Goal: Task Accomplishment & Management: Manage account settings

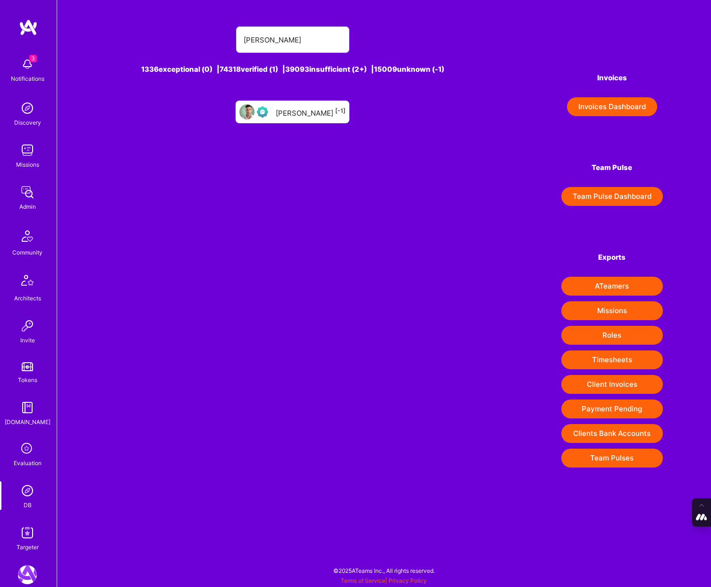
click at [26, 456] on icon at bounding box center [27, 449] width 18 height 18
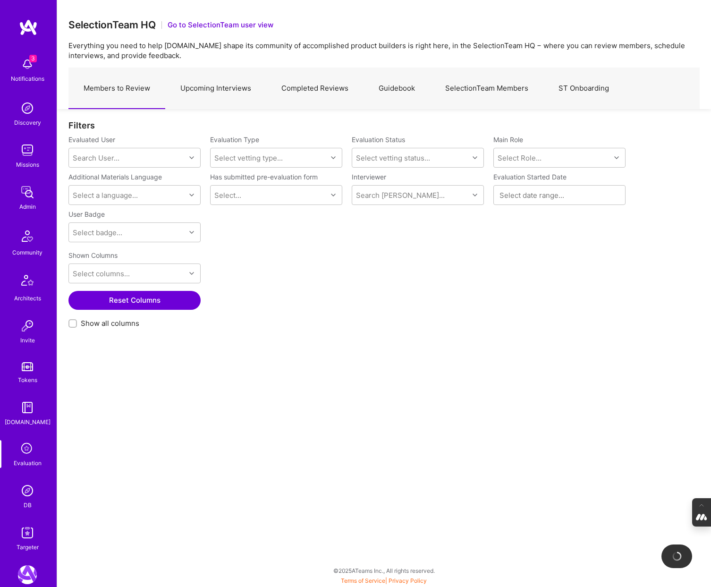
click at [322, 84] on link "Completed Reviews" at bounding box center [314, 88] width 97 height 41
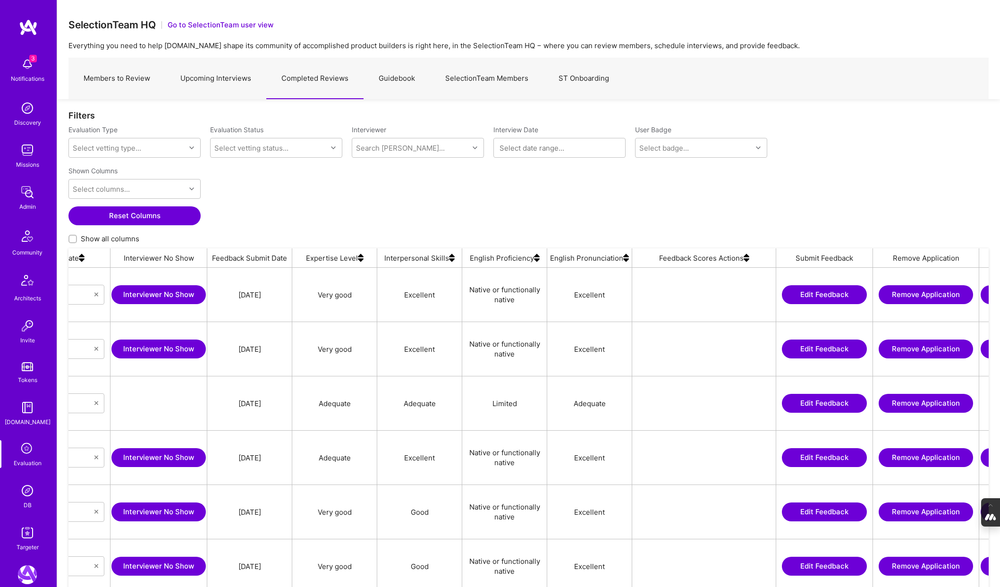
scroll to position [0, 584]
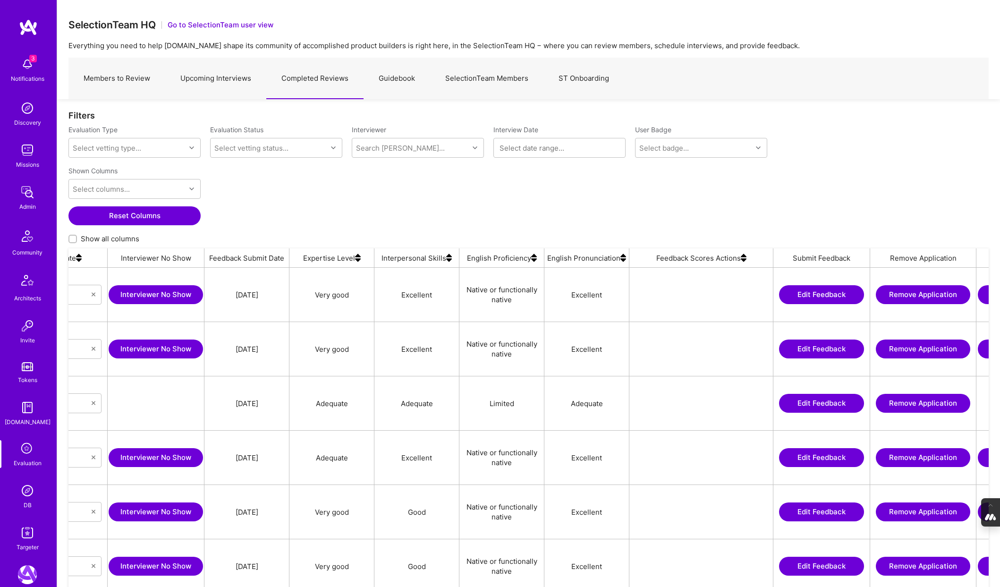
click at [711, 261] on img at bounding box center [744, 257] width 6 height 19
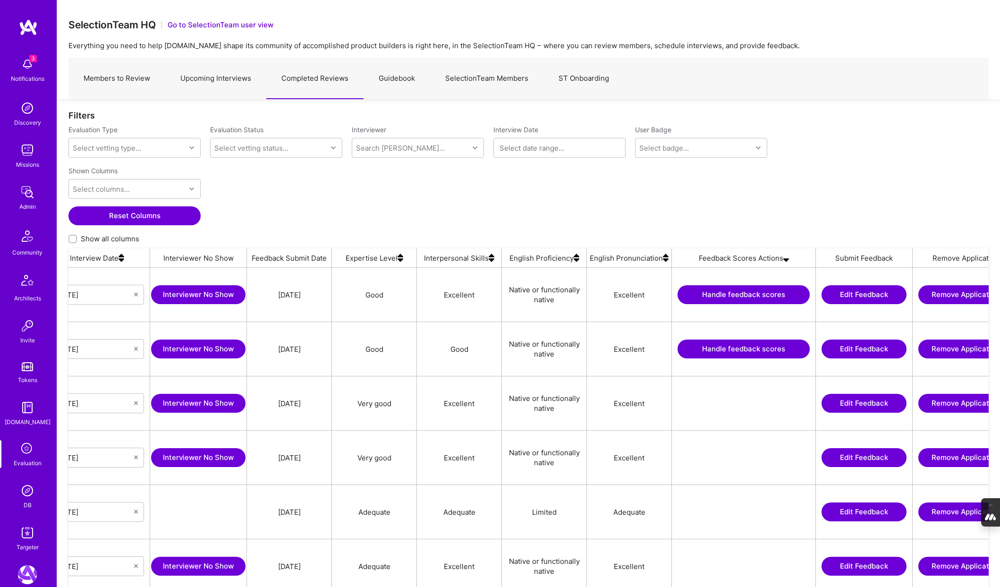
scroll to position [0, 561]
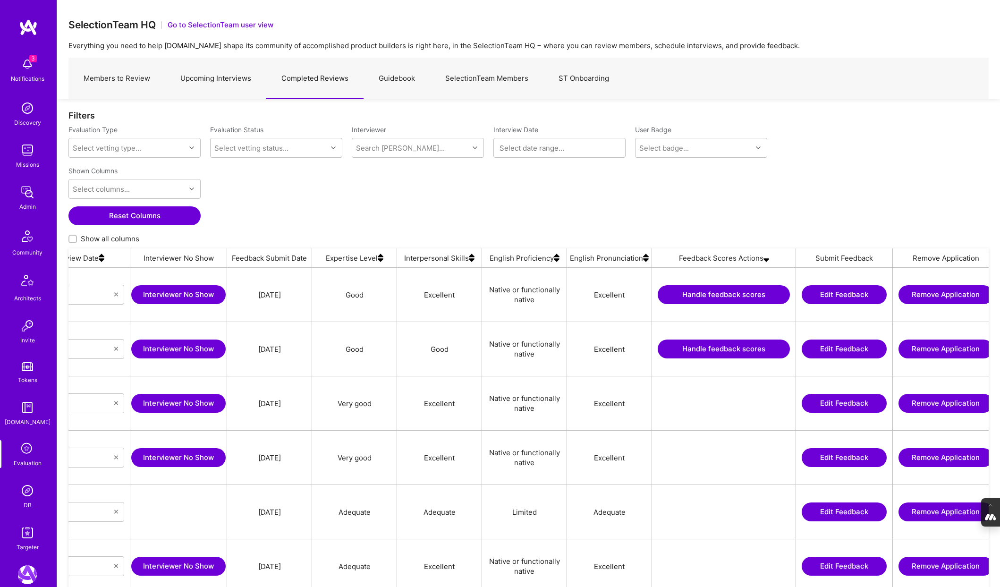
click at [711, 351] on button "Handle feedback scores" at bounding box center [724, 348] width 132 height 19
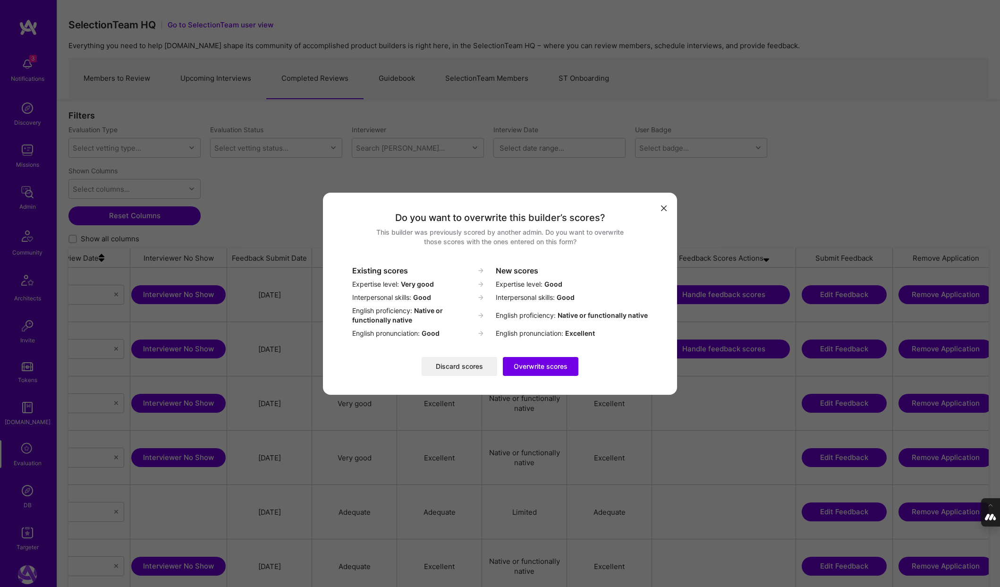
click at [467, 367] on button "Discard scores" at bounding box center [460, 366] width 76 height 19
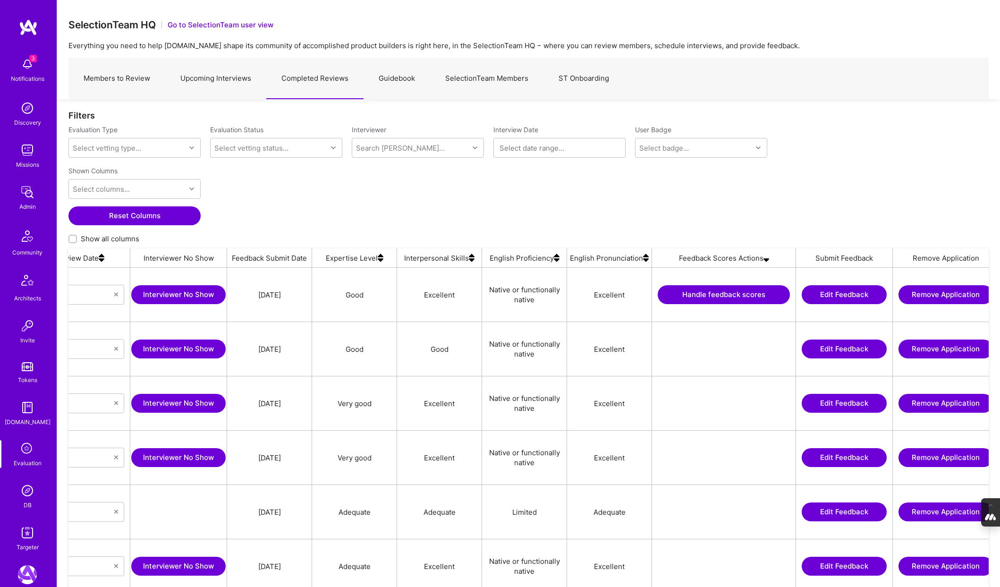
click at [709, 295] on button "Handle feedback scores" at bounding box center [724, 294] width 132 height 19
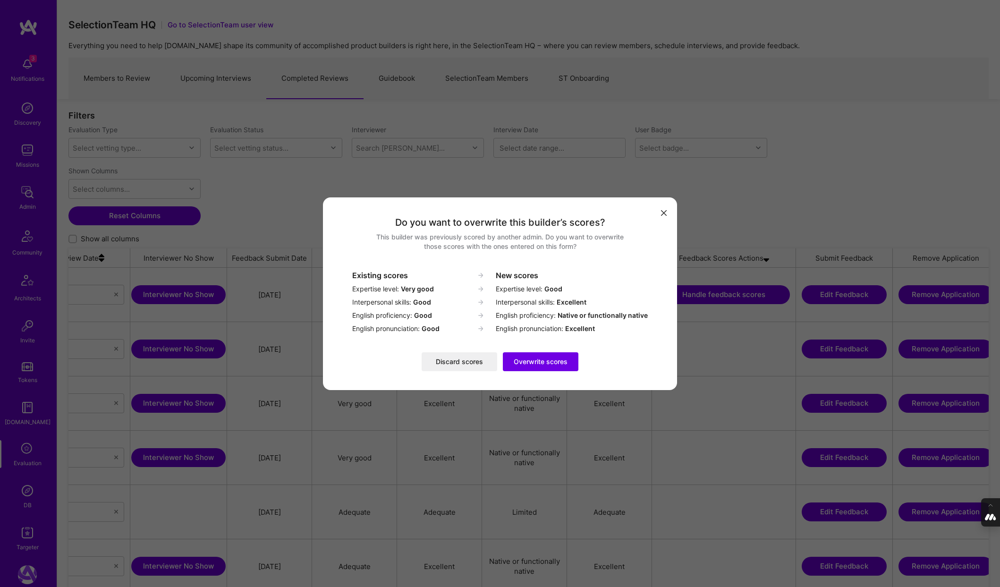
click at [445, 365] on button "Discard scores" at bounding box center [460, 361] width 76 height 19
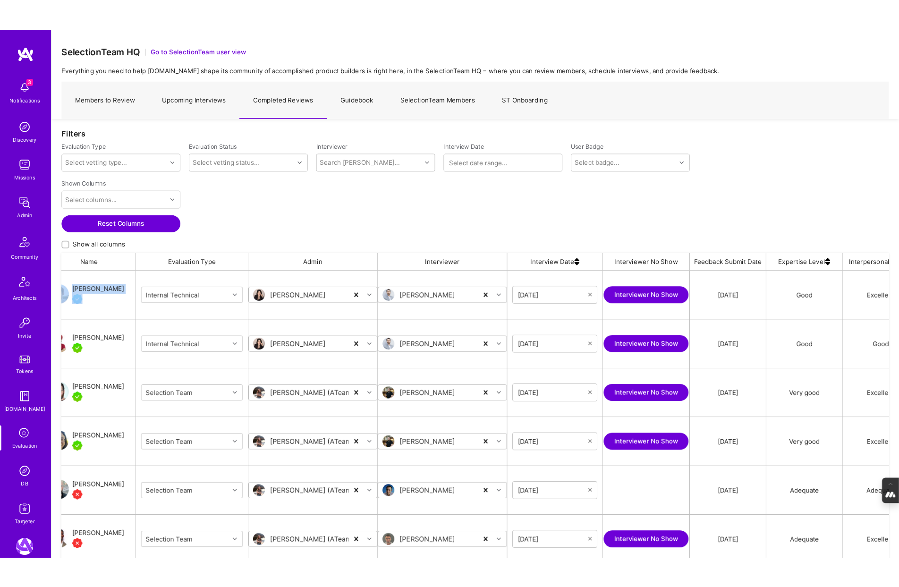
scroll to position [0, 0]
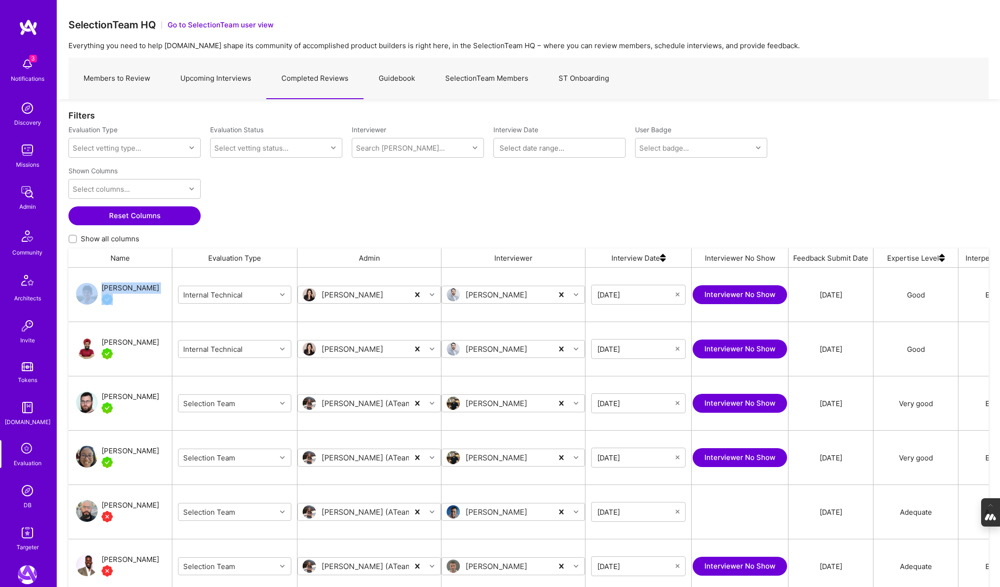
click at [217, 79] on link "Upcoming Interviews" at bounding box center [215, 78] width 101 height 41
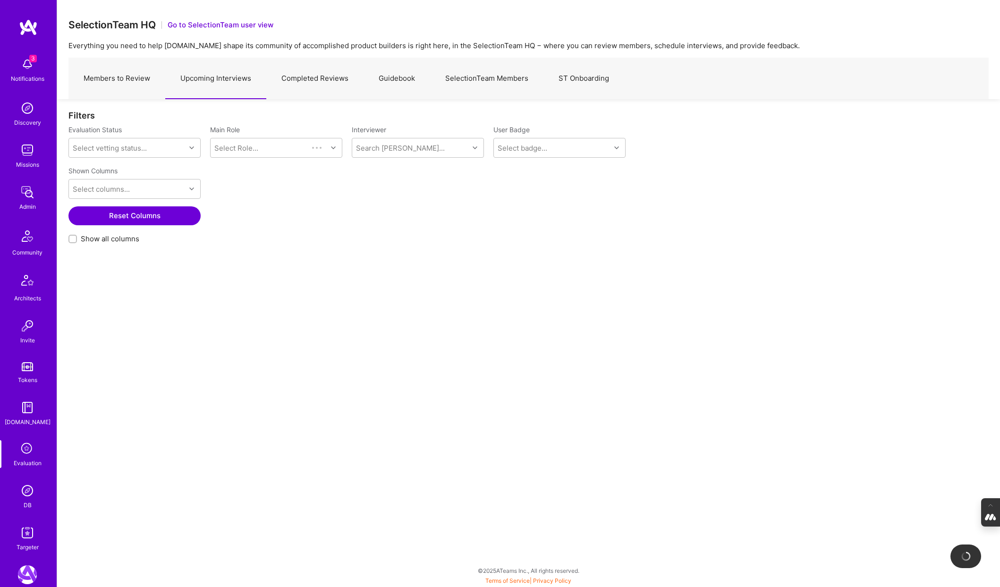
click at [130, 79] on link "Members to Review" at bounding box center [116, 78] width 97 height 41
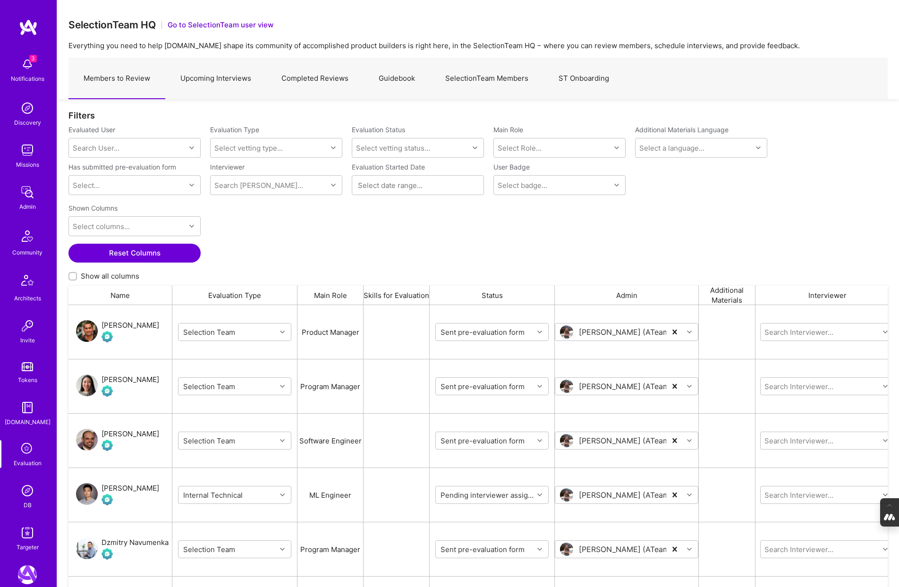
scroll to position [0, 0]
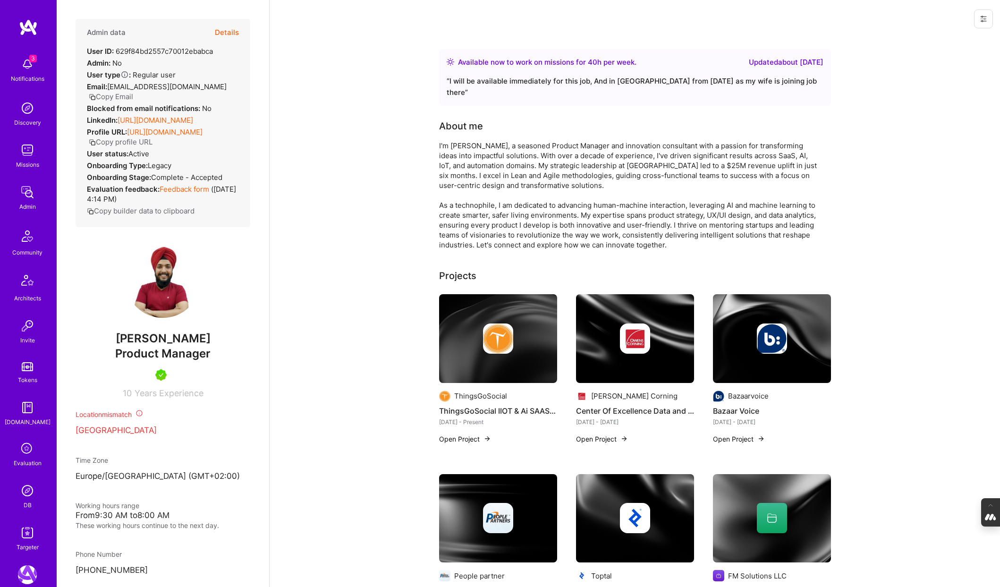
click at [228, 32] on button "Details" at bounding box center [227, 32] width 24 height 27
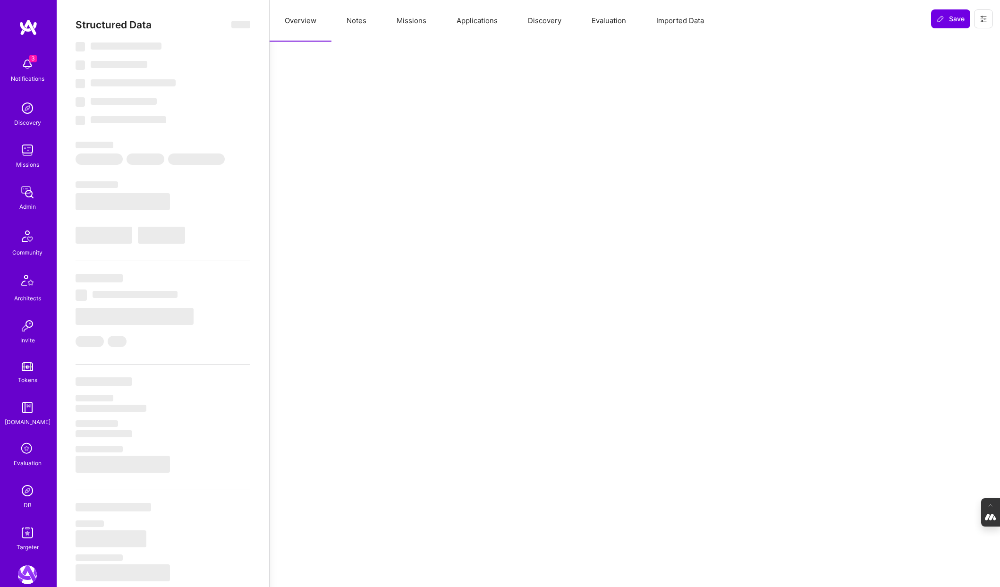
click at [607, 27] on button "Evaluation" at bounding box center [608, 21] width 65 height 42
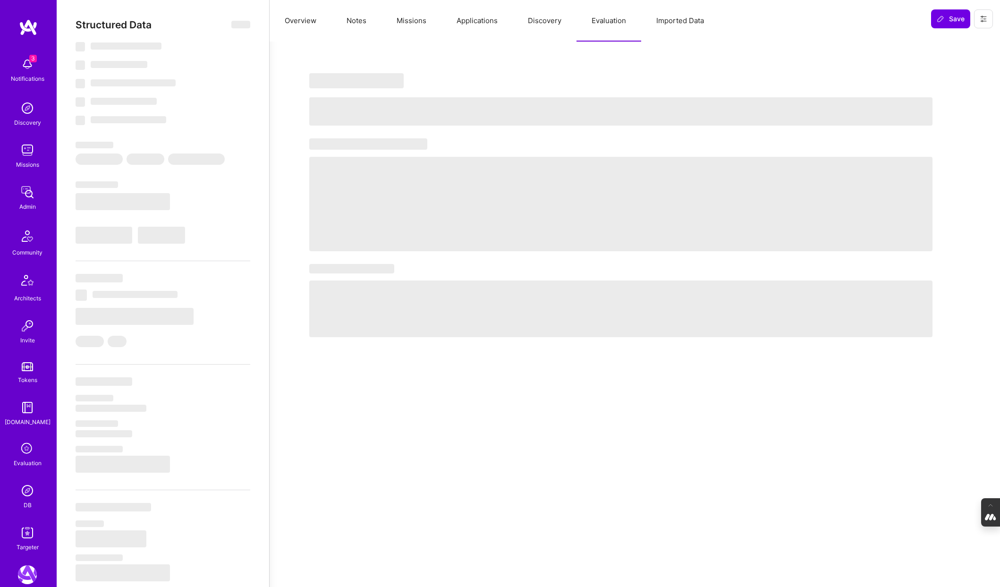
select select "Right Now"
select select "5"
select select "4"
select select "7"
select select "6"
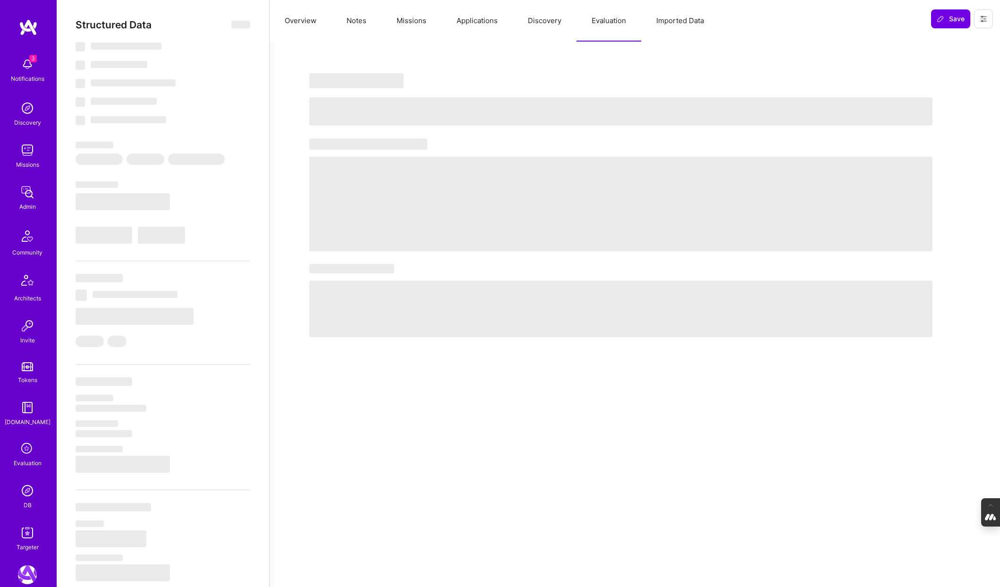
select select "FI"
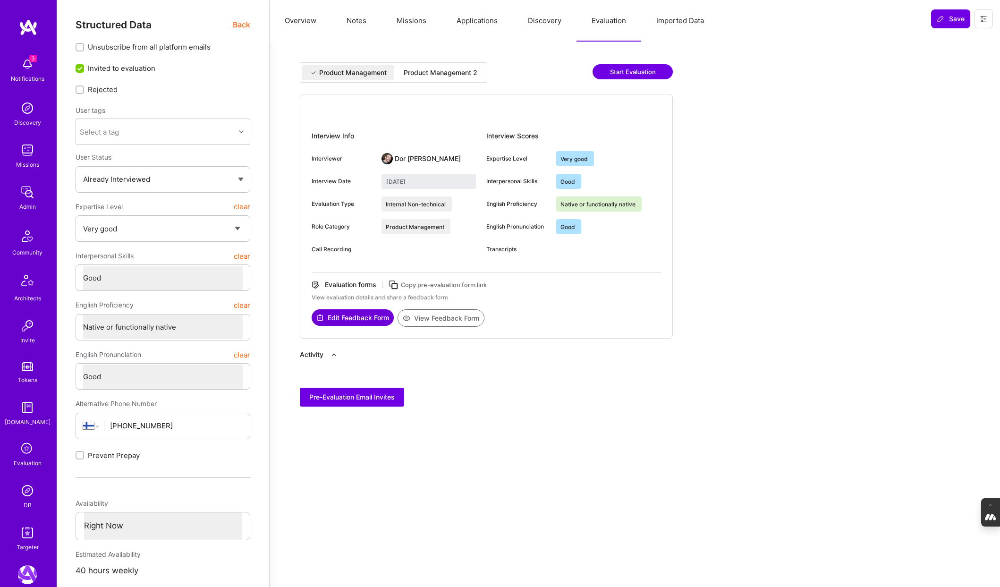
click at [438, 65] on div "Product Management 2" at bounding box center [440, 73] width 89 height 16
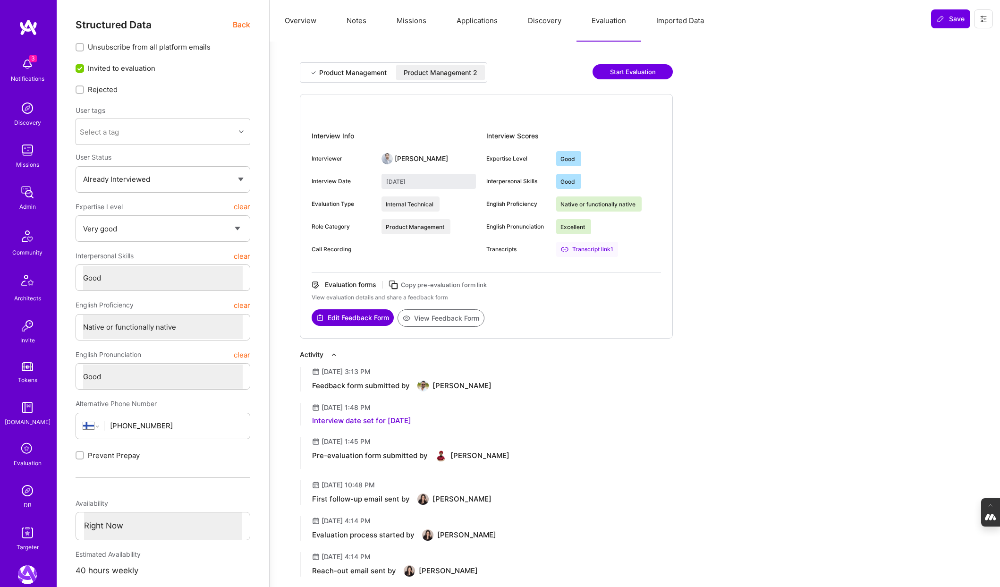
click at [354, 72] on div "Product Management" at bounding box center [353, 72] width 68 height 9
type input "June 22, 2022"
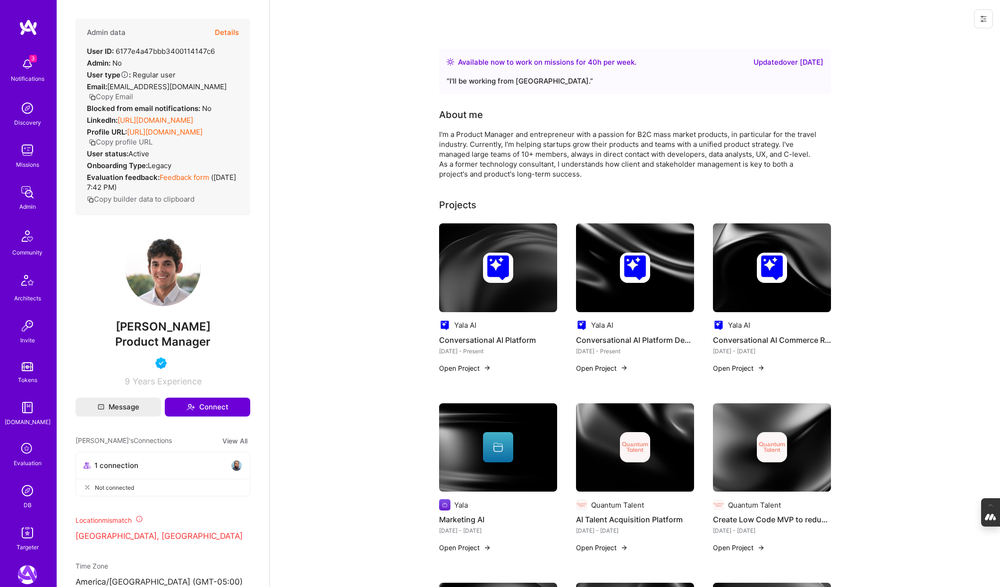
click at [227, 36] on button "Details" at bounding box center [227, 32] width 24 height 27
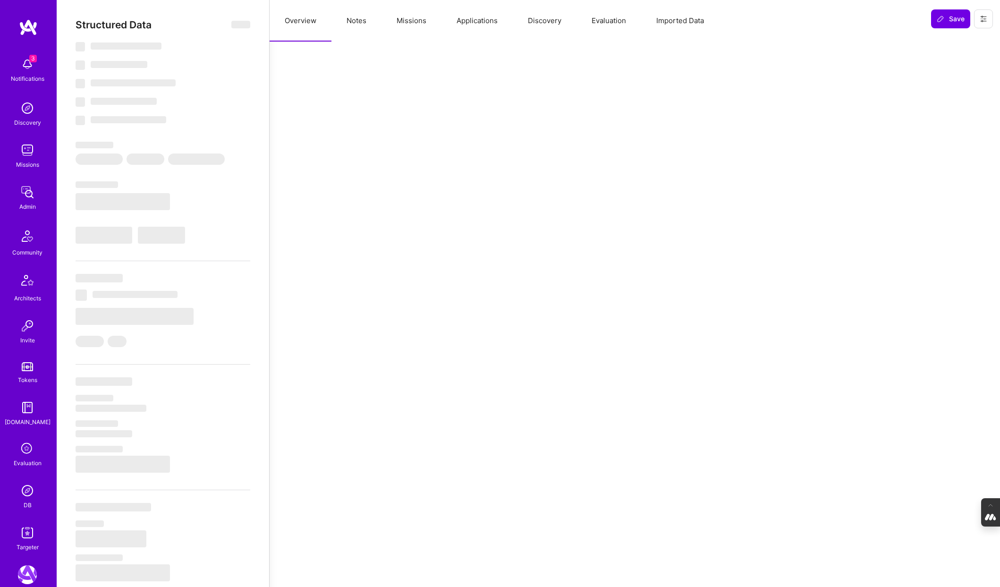
click at [606, 19] on button "Evaluation" at bounding box center [608, 21] width 65 height 42
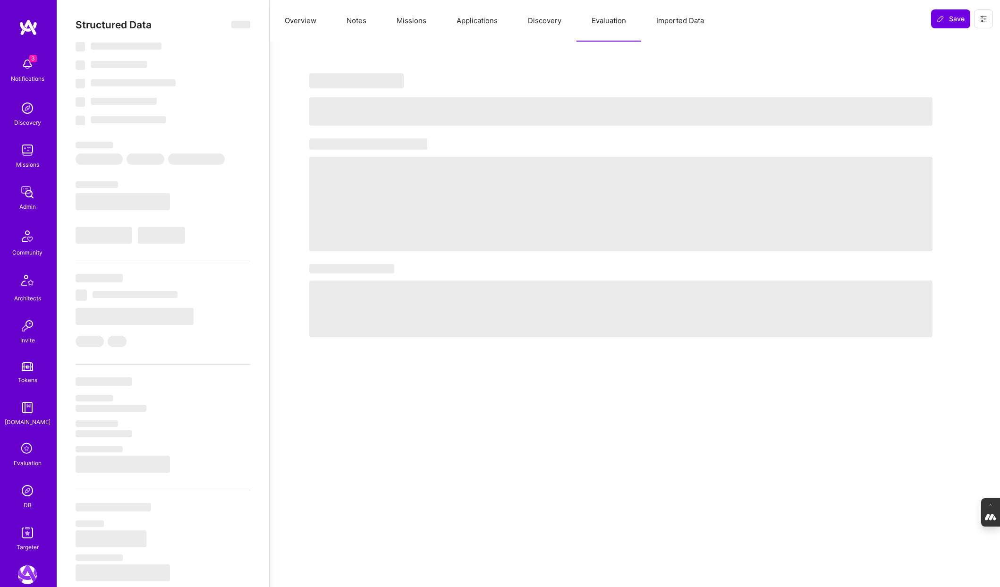
select select "Right Now"
select select "5"
select select "4"
select select "6"
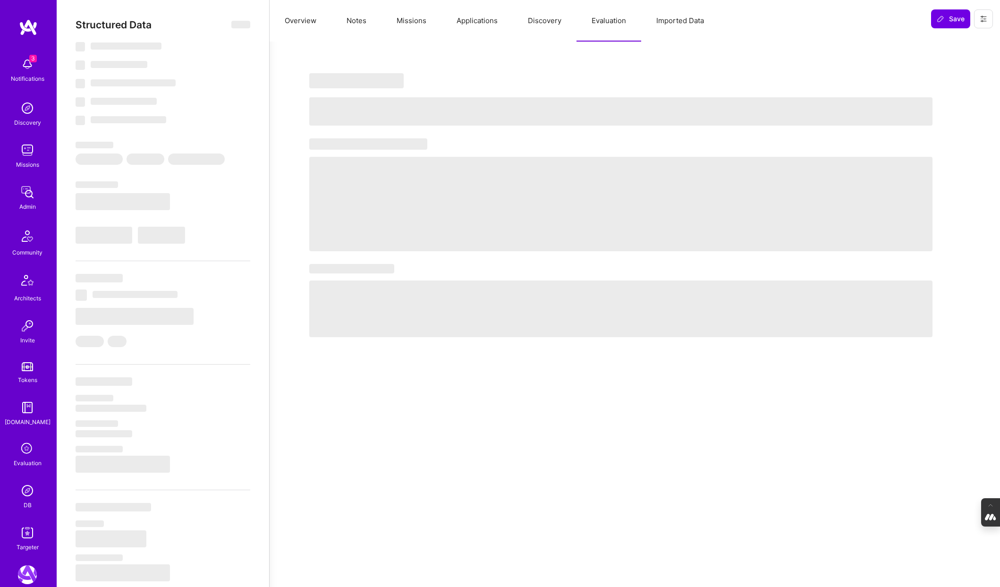
select select "US"
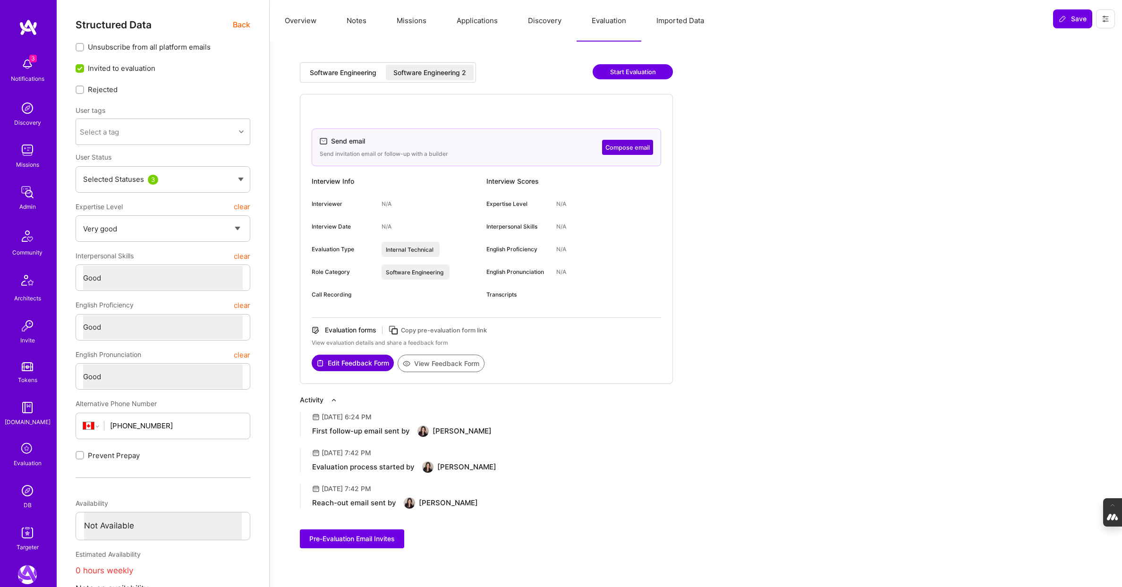
select select "5"
select select "4"
select select "6"
select select "CA"
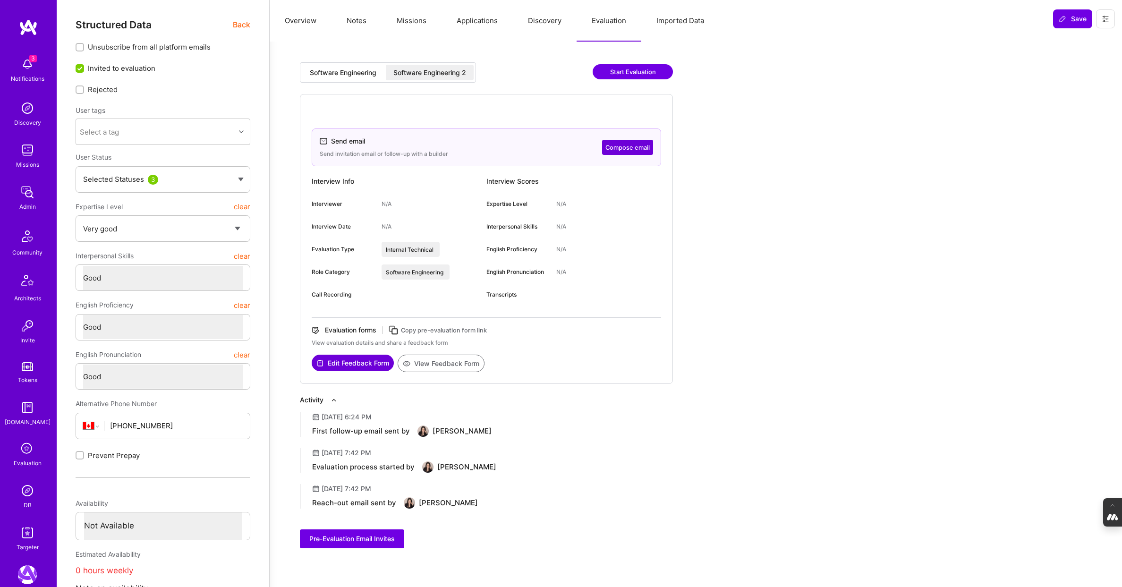
select select "Not Available"
select select "1 Month"
click at [21, 493] on img at bounding box center [27, 490] width 19 height 19
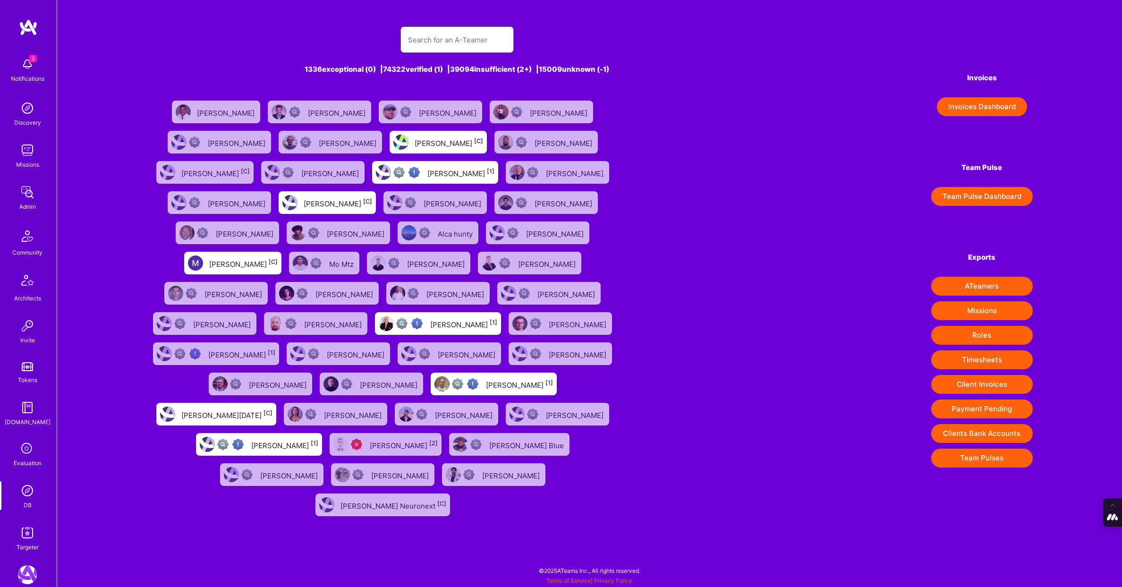
click at [424, 34] on input "text" at bounding box center [457, 40] width 98 height 24
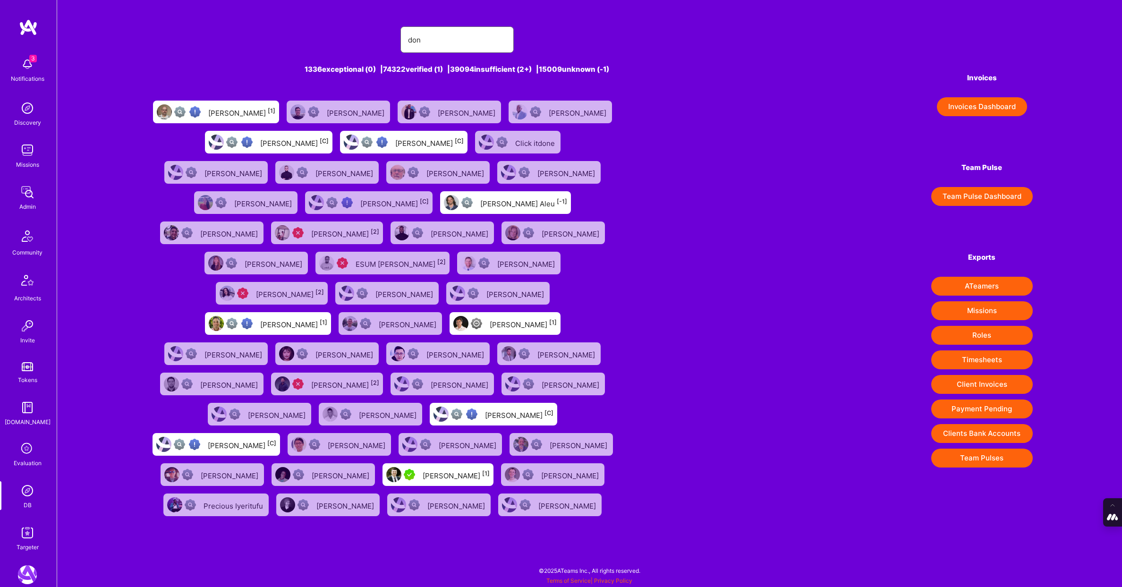
type input "don cosseb"
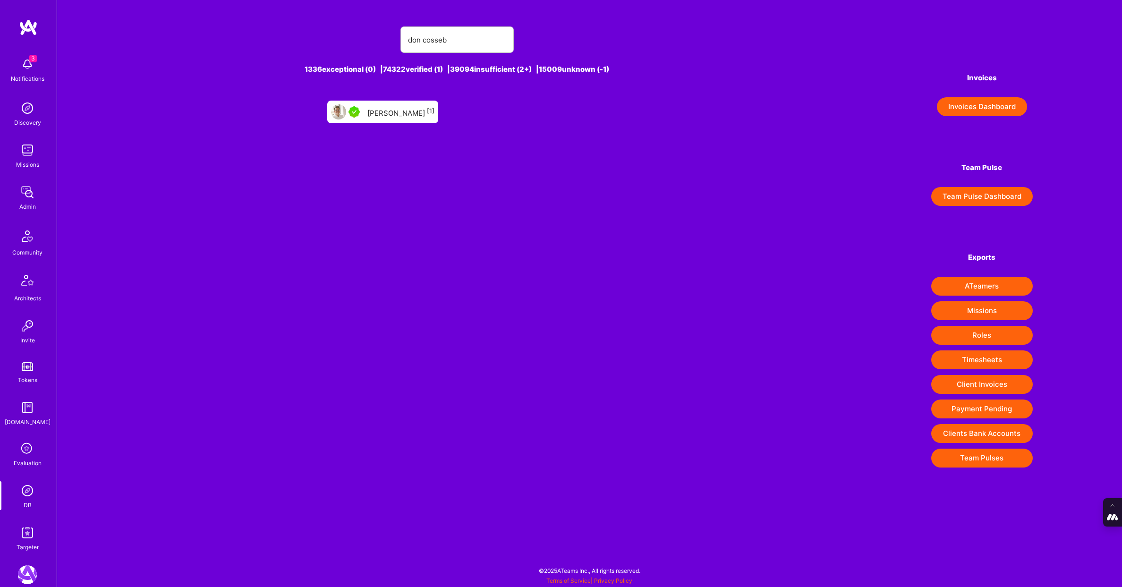
click at [381, 110] on div "Don Cosseboom [1]" at bounding box center [400, 112] width 67 height 12
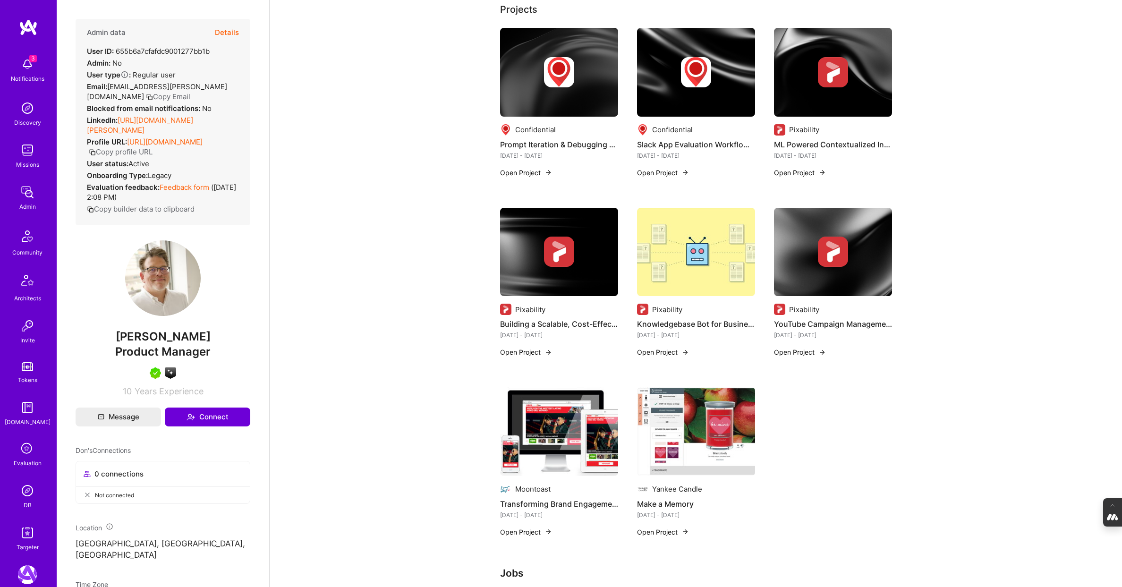
scroll to position [227, 0]
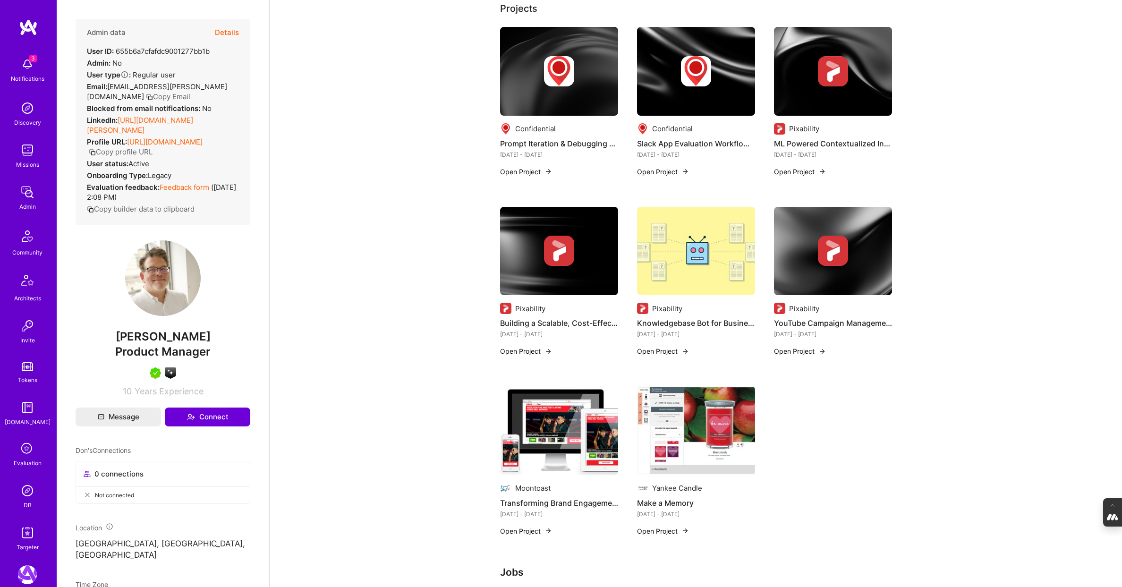
click at [28, 538] on img at bounding box center [27, 532] width 19 height 19
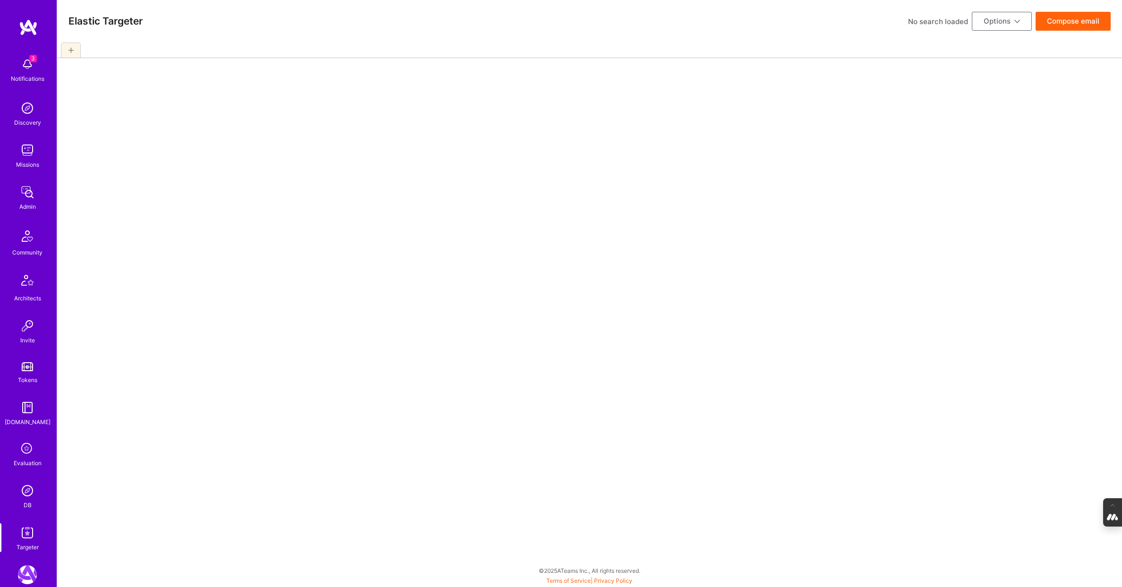
click at [26, 493] on img at bounding box center [27, 490] width 19 height 19
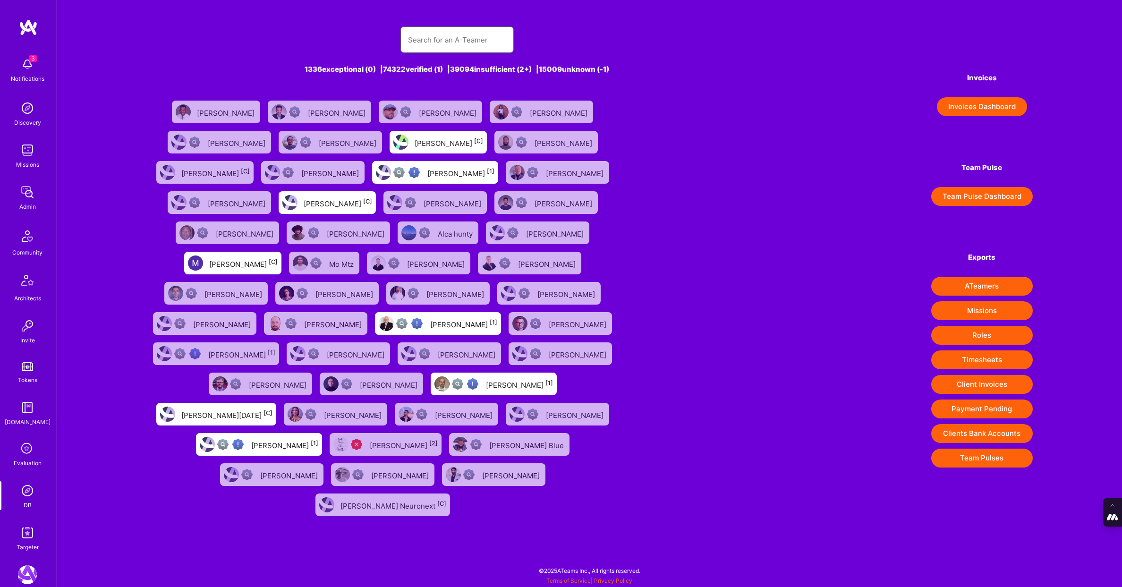
click at [428, 35] on input "text" at bounding box center [457, 40] width 98 height 24
paste input "Gabriel Taveira"
type input "Gabriel Taveira"
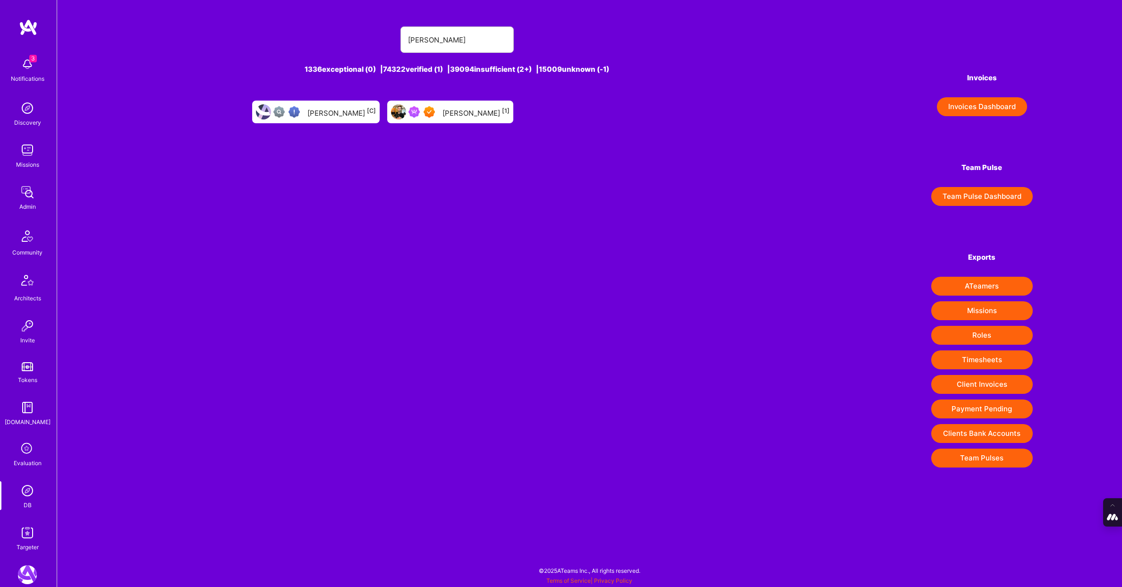
click at [471, 113] on div "Gabriel Taveira [1]" at bounding box center [475, 112] width 67 height 12
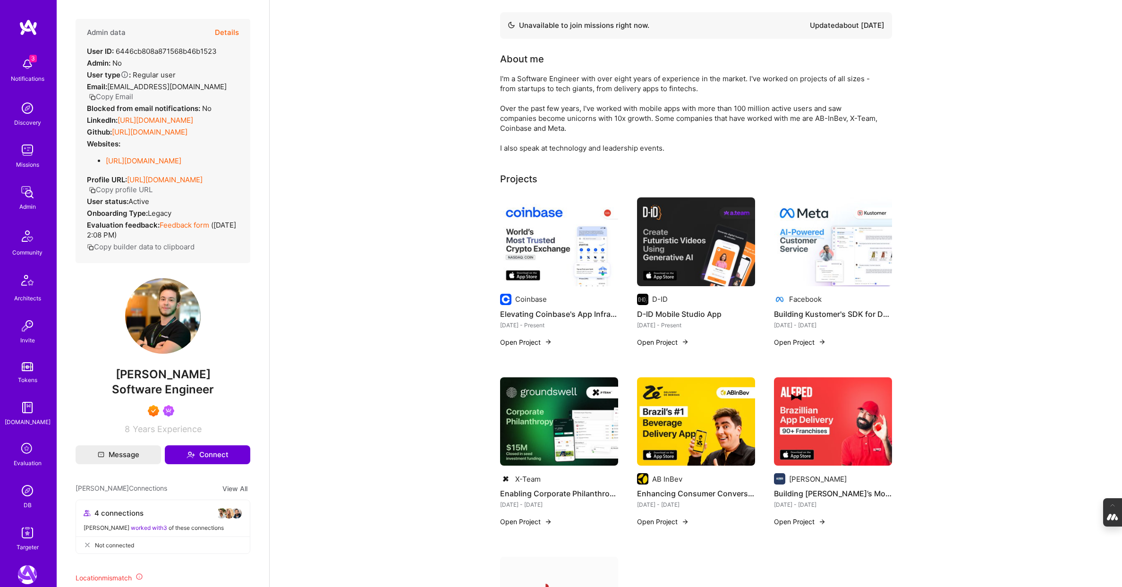
scroll to position [40, 0]
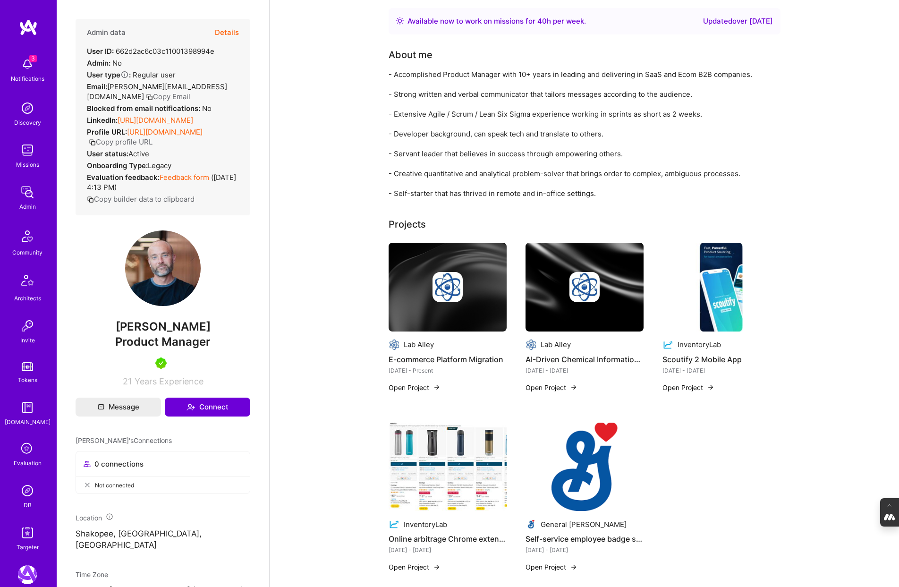
scroll to position [49, 0]
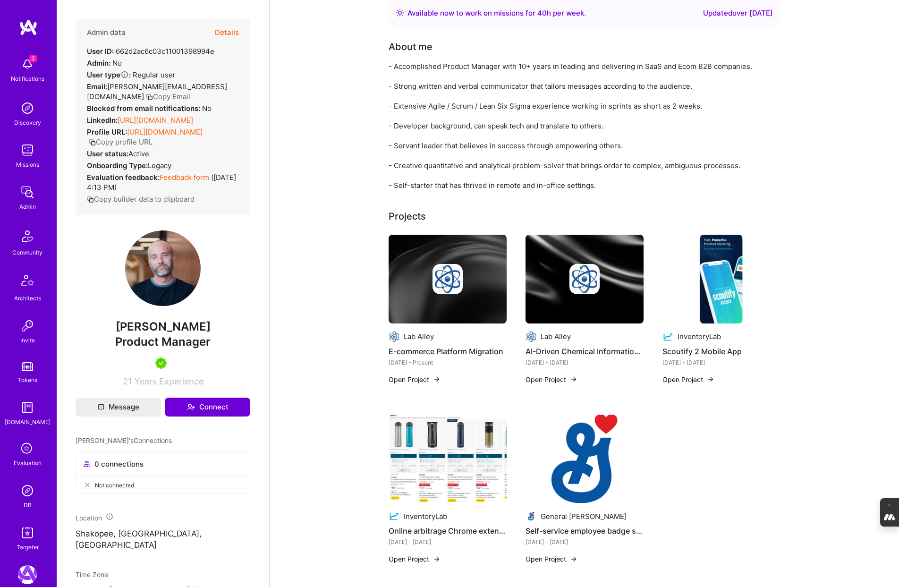
click at [451, 271] on img at bounding box center [447, 279] width 30 height 30
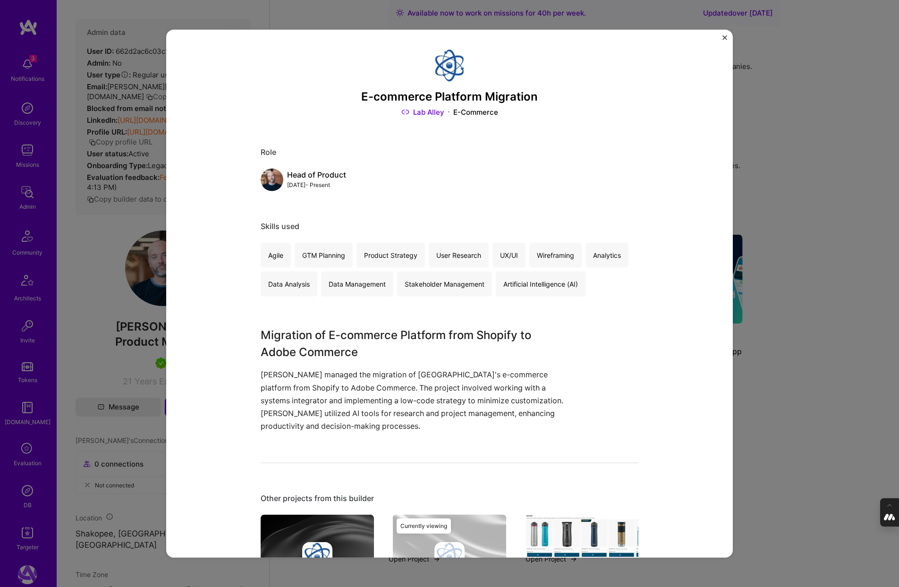
click at [846, 285] on div "E-commerce Platform Migration Lab Alley E-Commerce Role Head of Product [DATE] …" at bounding box center [449, 293] width 899 height 587
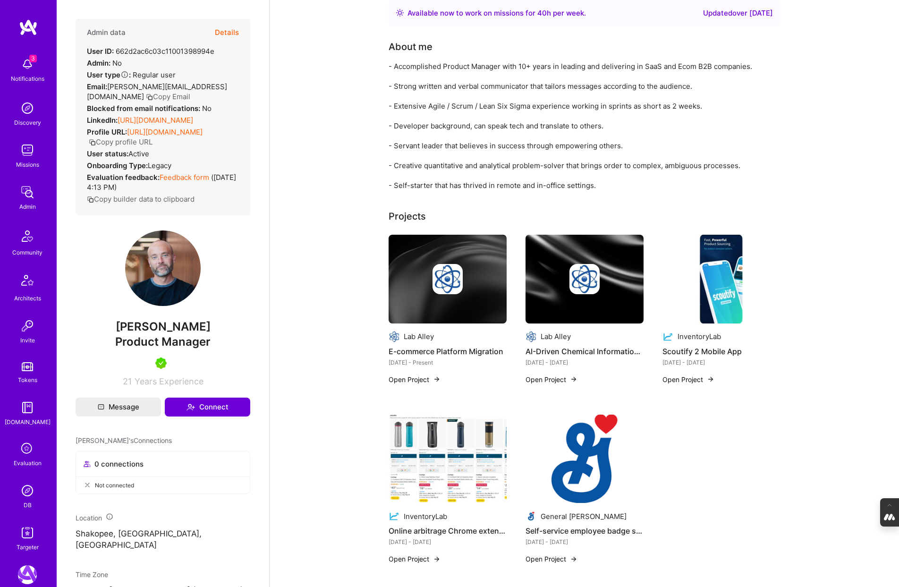
click at [581, 269] on img at bounding box center [584, 279] width 30 height 30
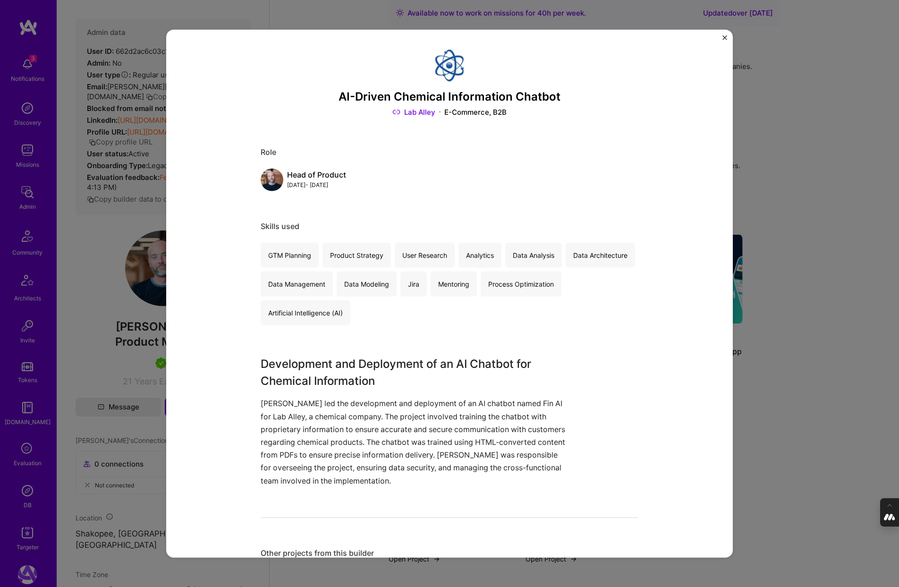
click at [804, 354] on div "AI-Driven Chemical Information Chatbot Lab Alley E-Commerce, B2B Role Head of P…" at bounding box center [449, 293] width 899 height 587
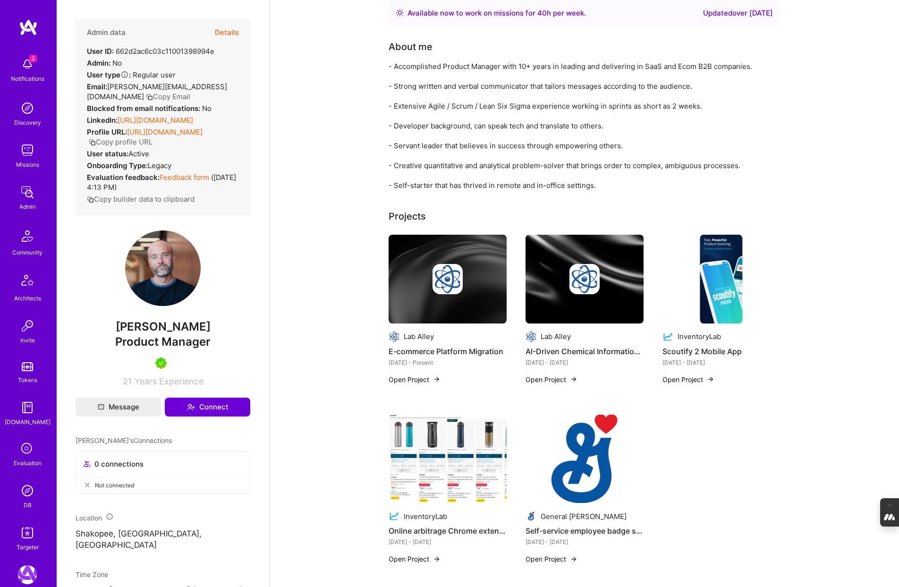
click at [713, 300] on img at bounding box center [721, 279] width 118 height 89
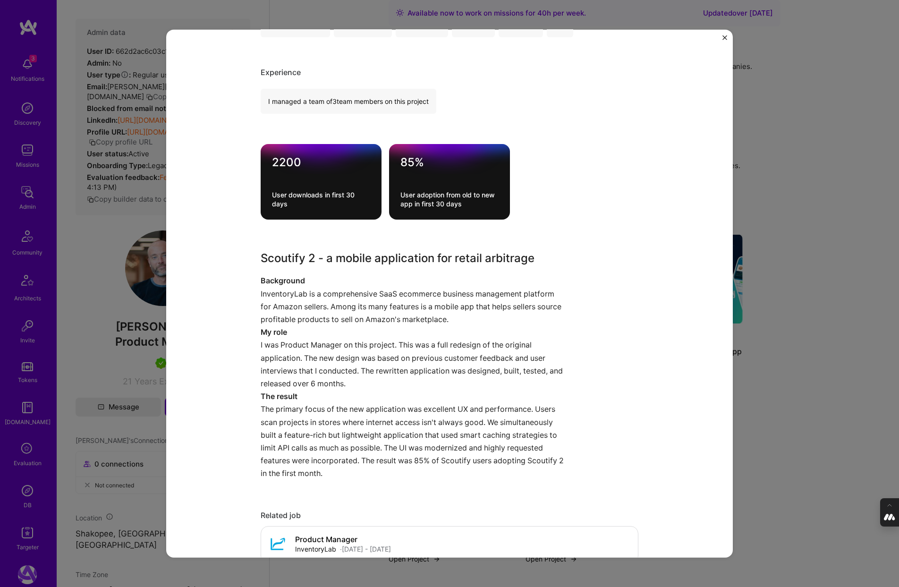
scroll to position [592, 0]
click at [782, 305] on div "Scoutify 2 Mobile App InventoryLab E-Commerce, SaaS Role Product Manager Feb, 2…" at bounding box center [449, 293] width 899 height 587
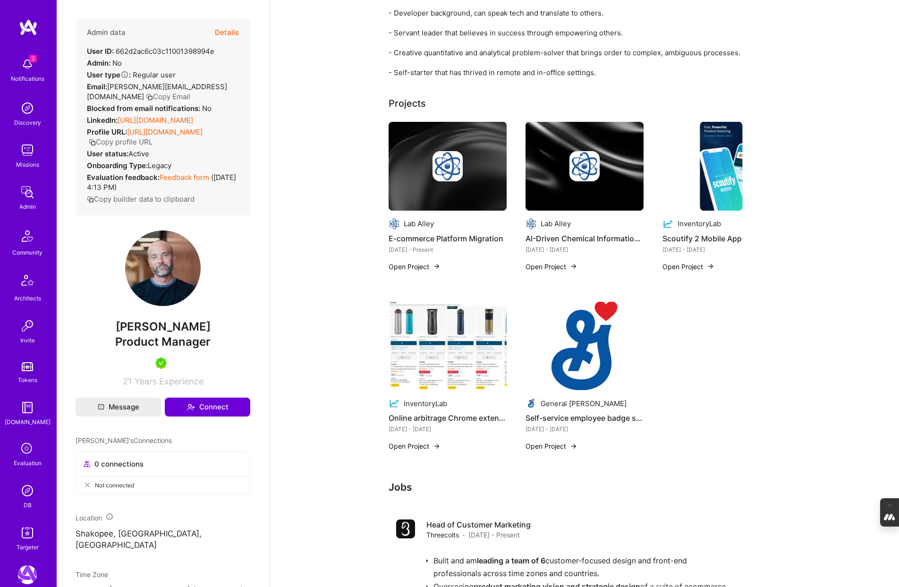
scroll to position [169, 0]
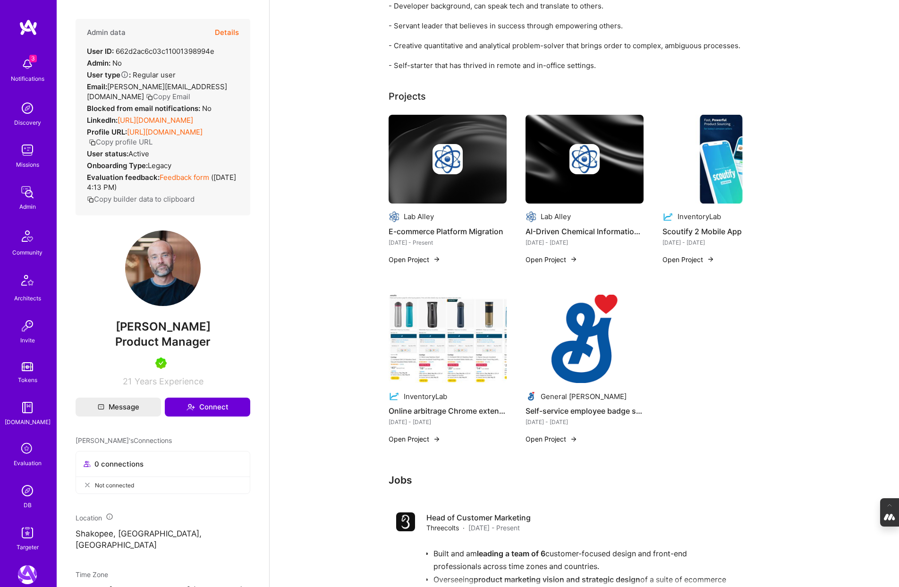
click at [577, 350] on img at bounding box center [584, 339] width 118 height 89
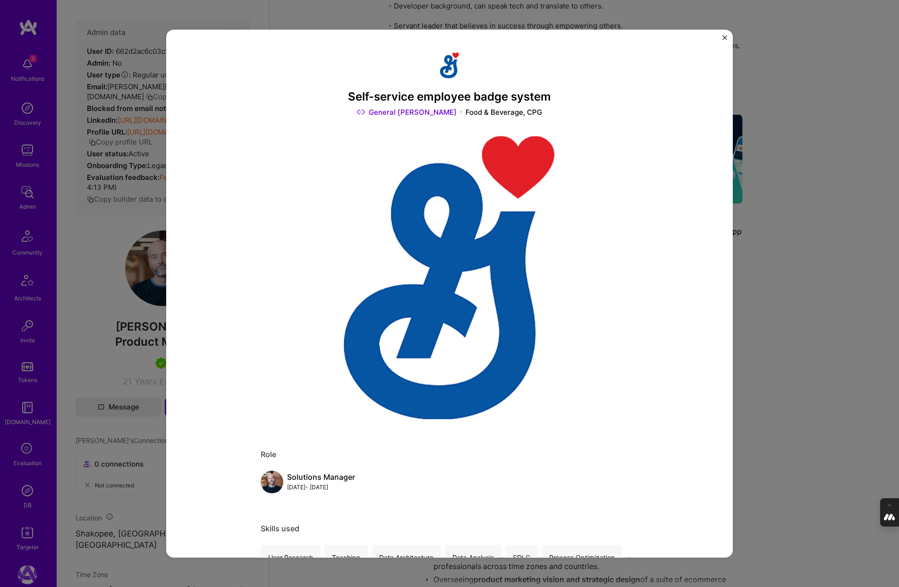
click at [763, 338] on div "Self-service employee badge system General Mills Food & Beverage, CPG Role Solu…" at bounding box center [449, 293] width 899 height 587
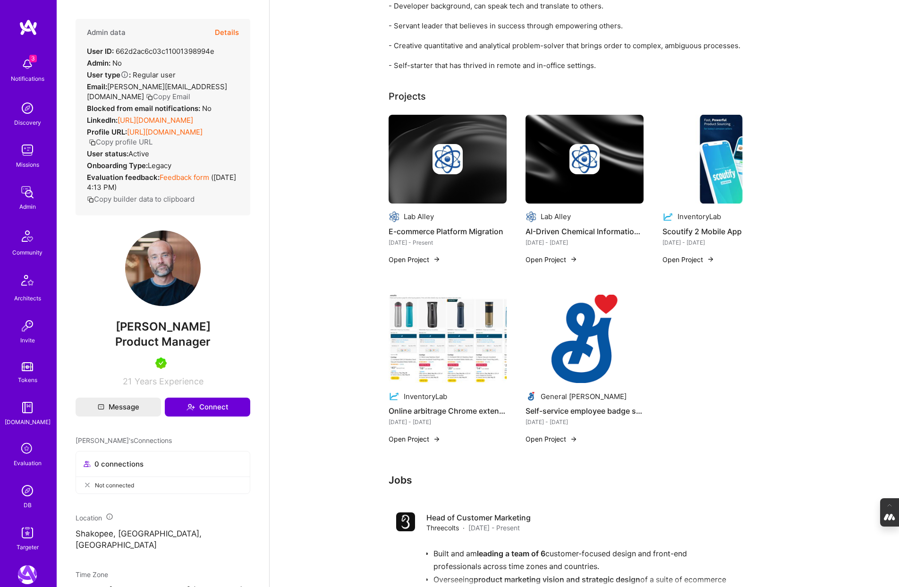
click at [432, 334] on img at bounding box center [448, 339] width 118 height 89
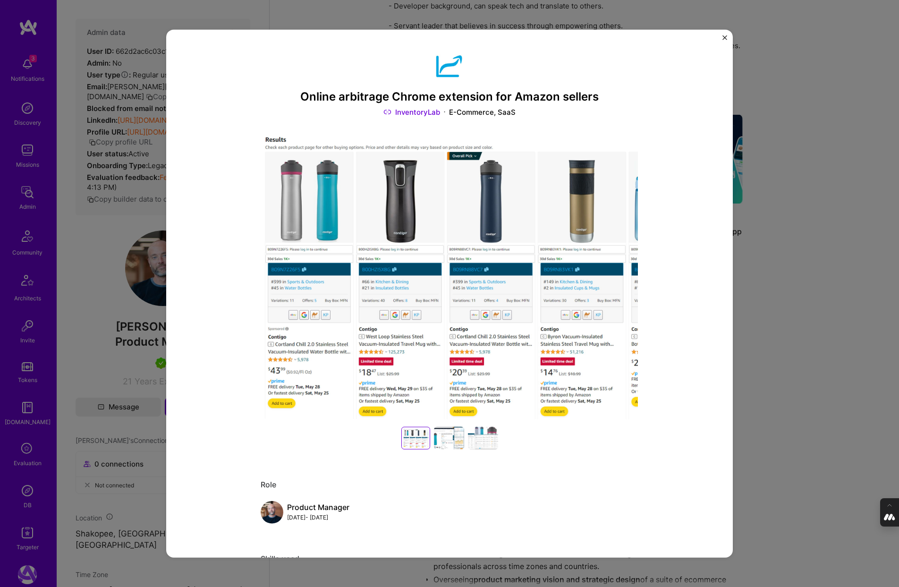
click at [792, 361] on div "Online arbitrage Chrome extension for Amazon sellers InventoryLab E-Commerce, S…" at bounding box center [449, 293] width 899 height 587
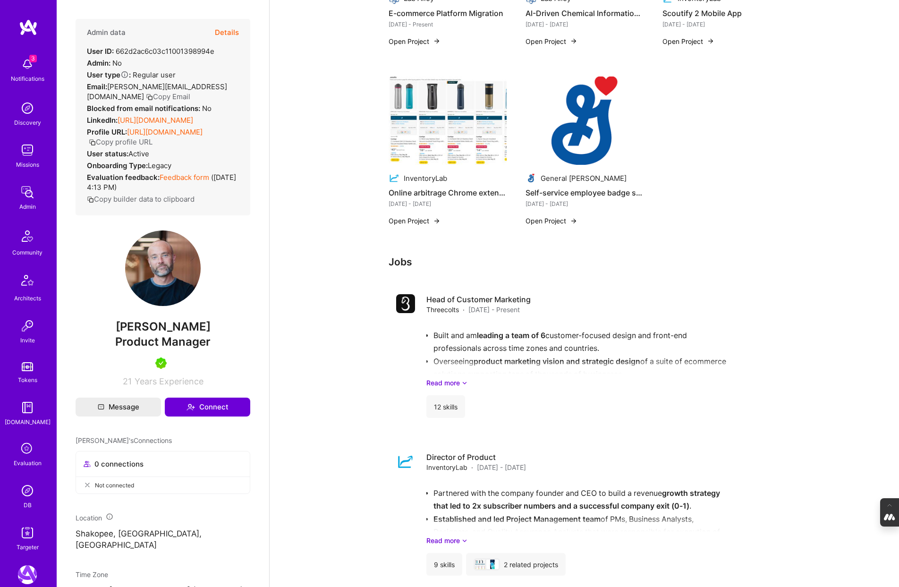
scroll to position [388, 0]
click at [453, 383] on link "Read more" at bounding box center [599, 382] width 347 height 10
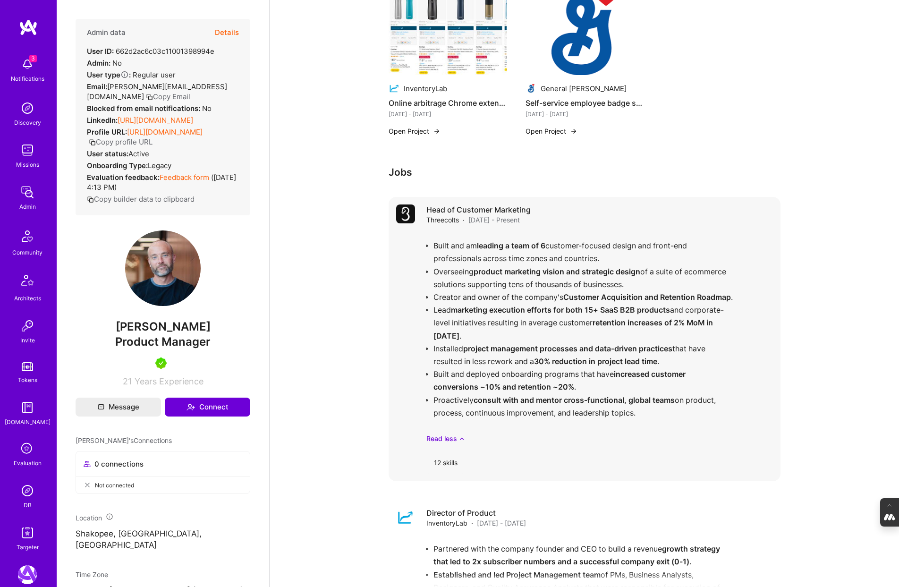
scroll to position [483, 0]
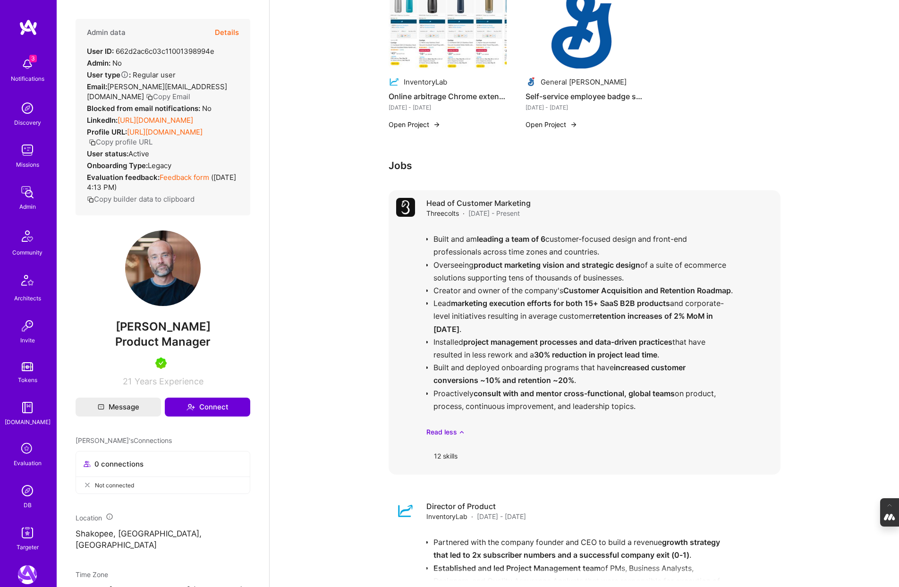
click at [450, 212] on span "Threecolts" at bounding box center [442, 213] width 33 height 10
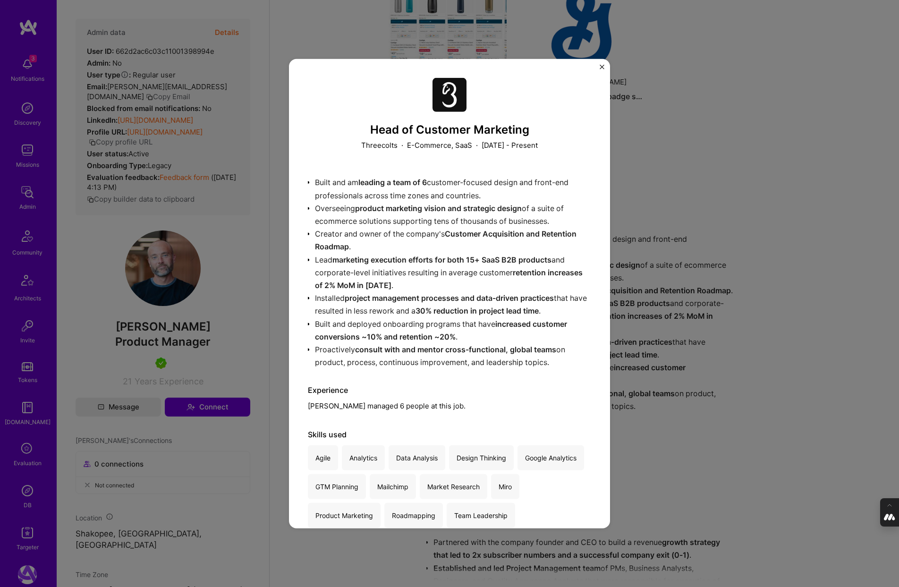
click at [601, 66] on img "Close" at bounding box center [602, 66] width 5 height 5
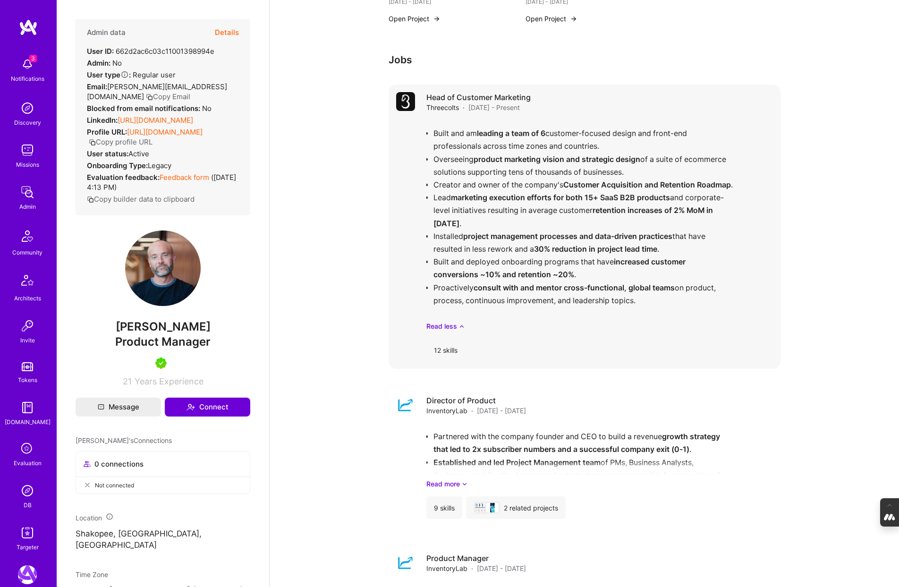
scroll to position [595, 0]
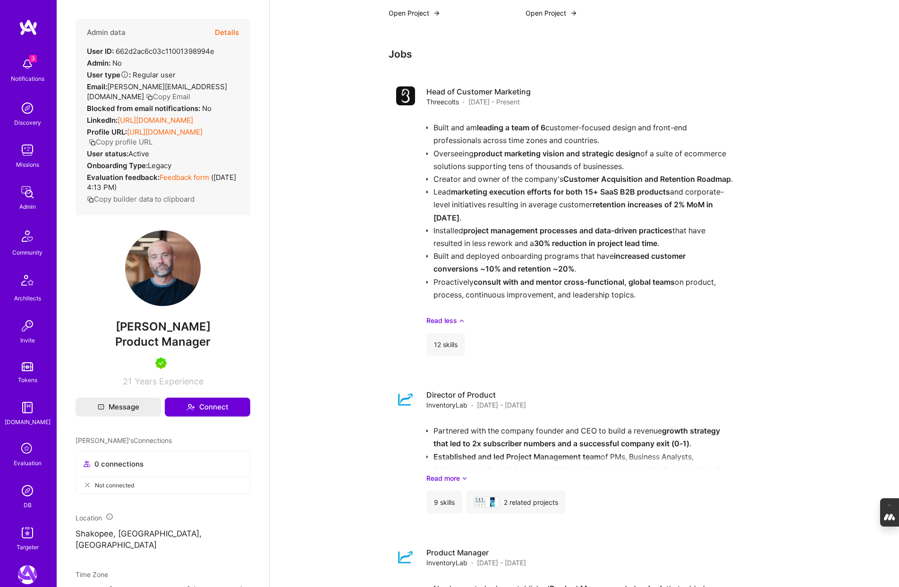
click at [163, 116] on link "https://linkedin.com/in/joncaliri" at bounding box center [156, 120] width 76 height 9
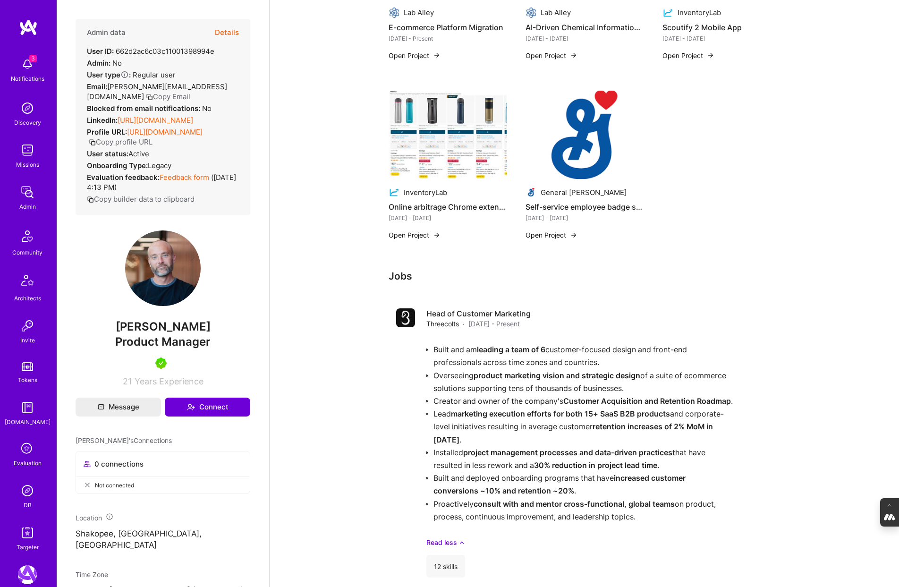
scroll to position [352, 0]
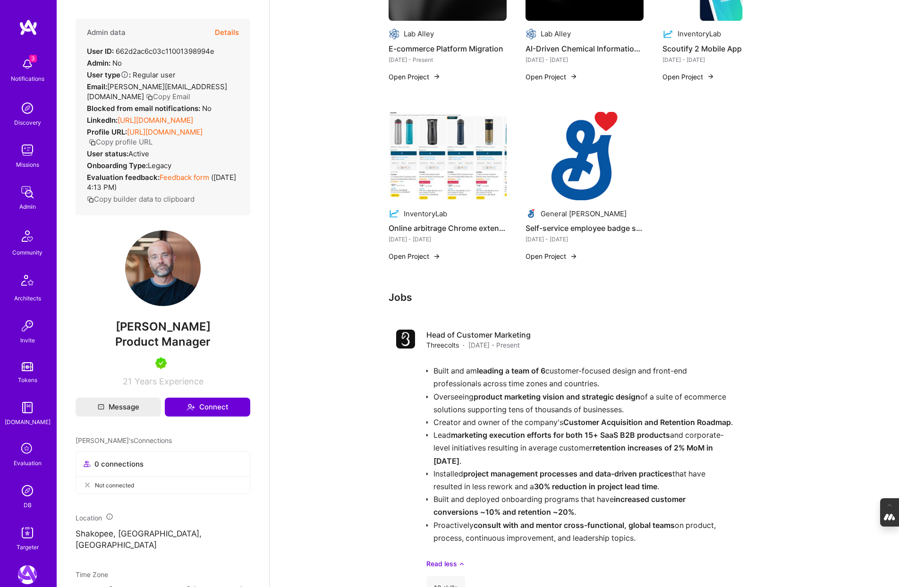
click at [226, 36] on button "Details" at bounding box center [227, 32] width 24 height 27
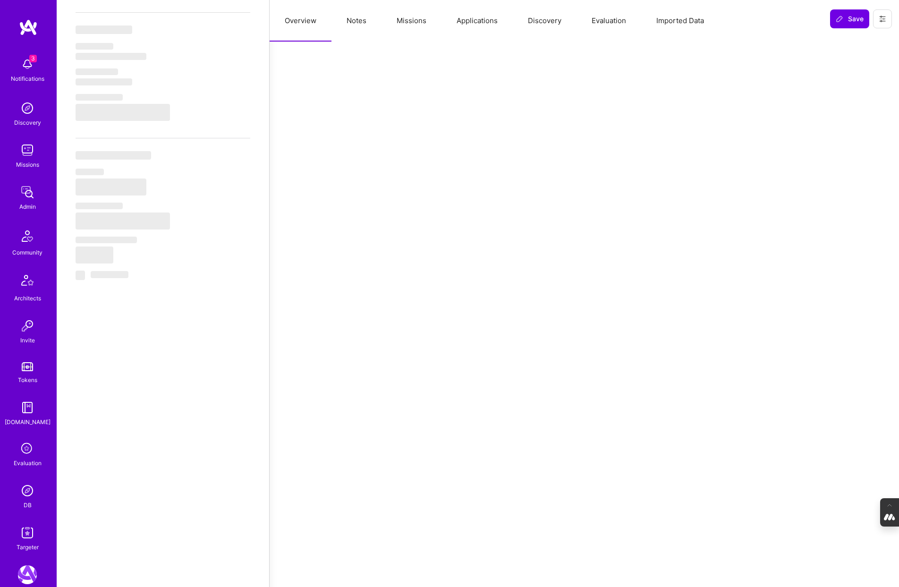
click at [369, 25] on button "Notes" at bounding box center [356, 21] width 50 height 42
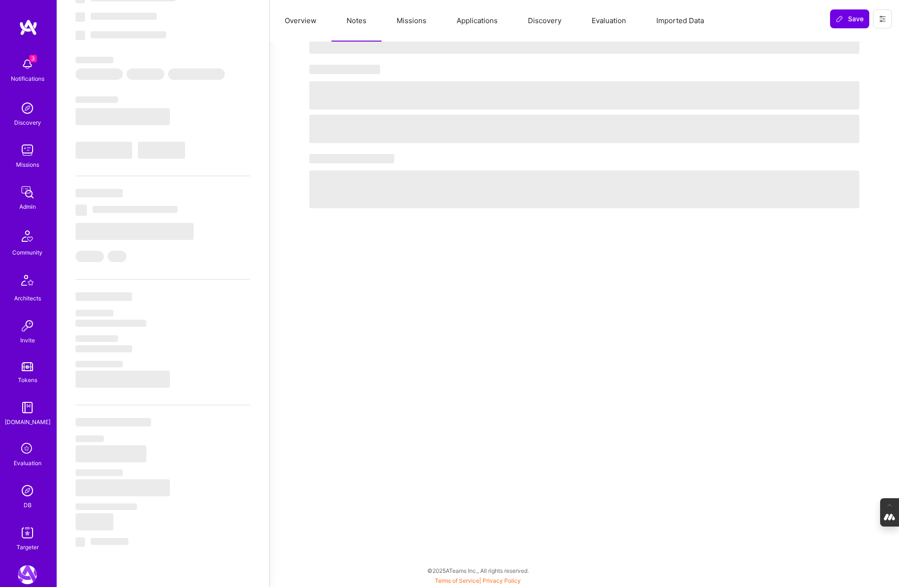
scroll to position [85, 0]
select select "Right Now"
select select "5"
select select "7"
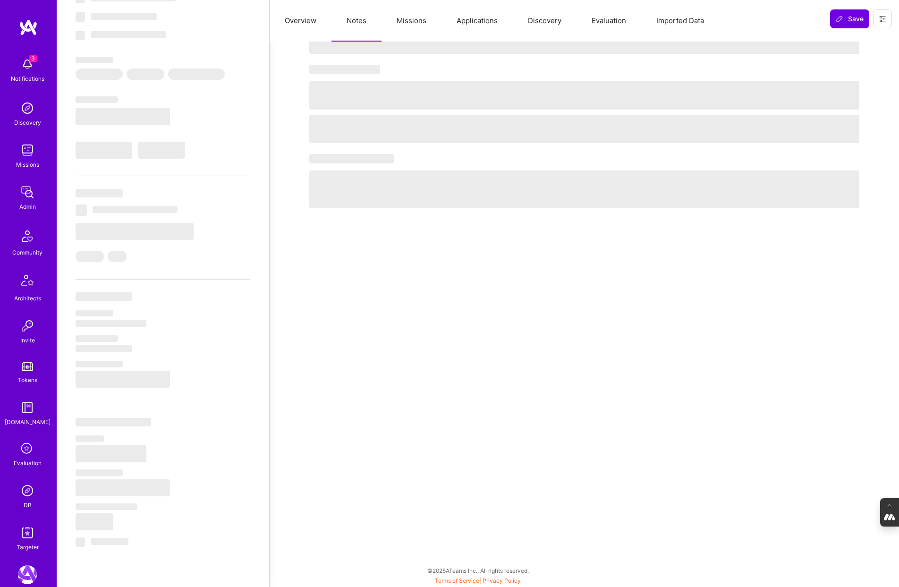
select select "7"
select select "US"
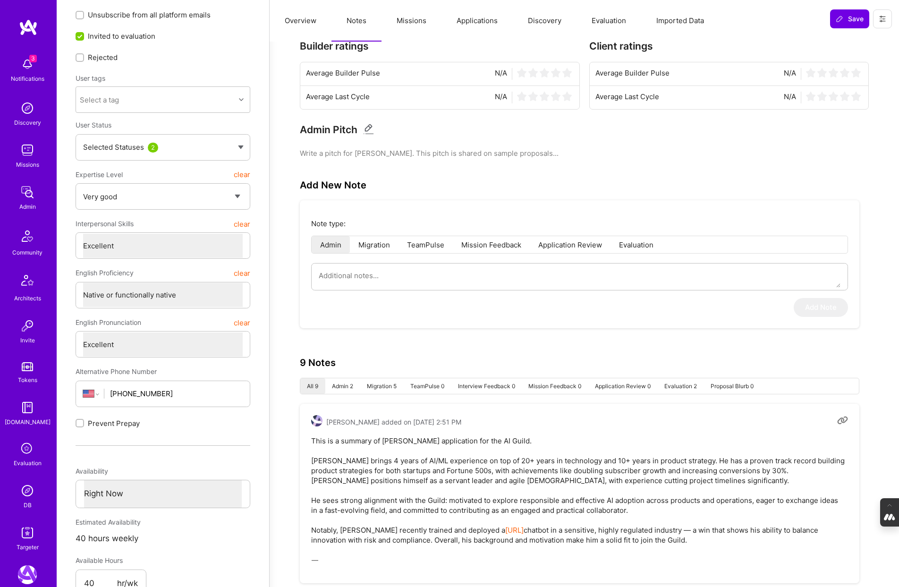
scroll to position [0, 0]
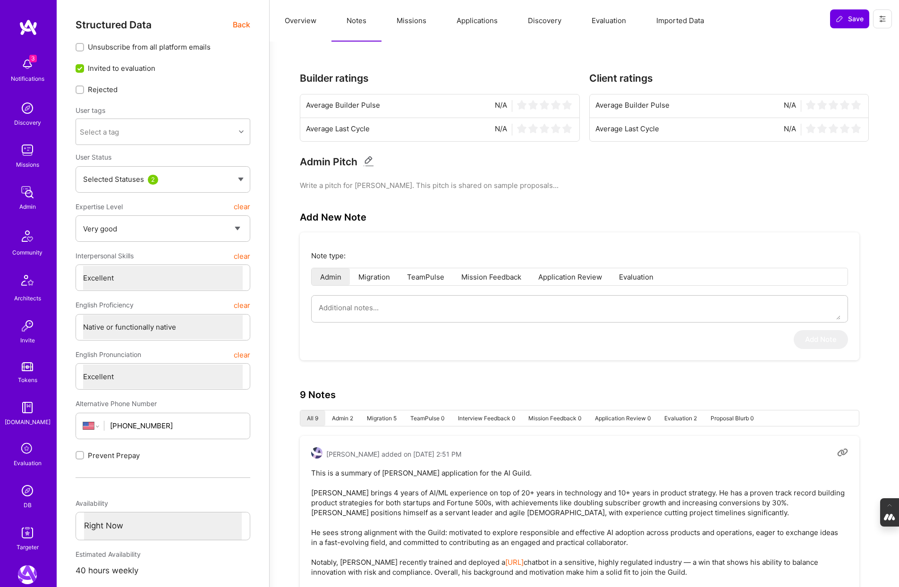
click at [605, 21] on button "Evaluation" at bounding box center [608, 21] width 65 height 42
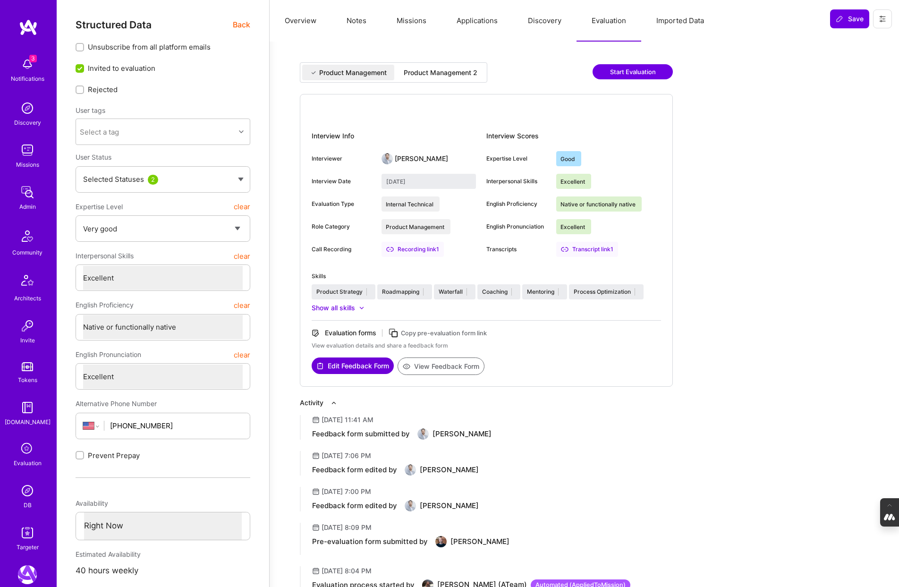
click at [440, 73] on div "Product Management 2" at bounding box center [441, 72] width 74 height 9
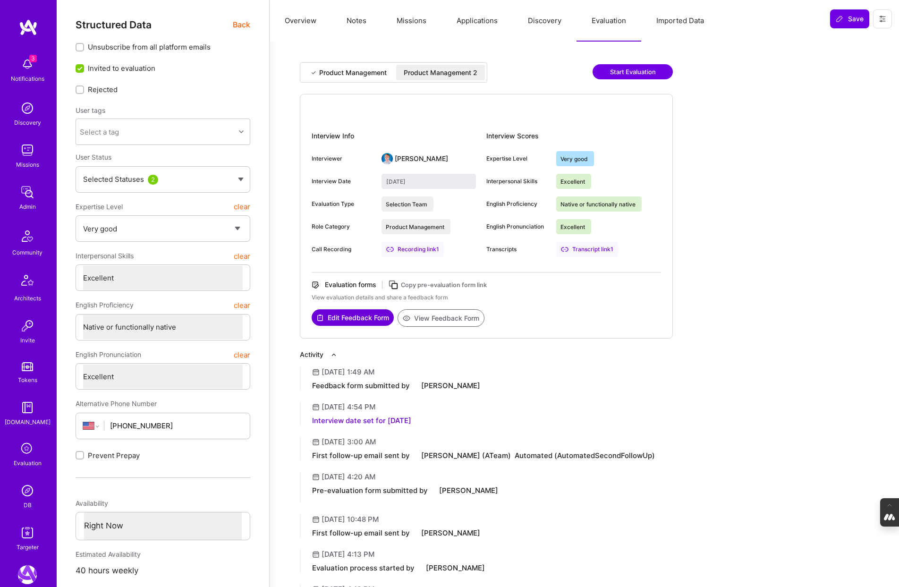
type input "September 26, 2025"
click at [434, 314] on button "View Feedback Form" at bounding box center [441, 317] width 87 height 17
click at [361, 19] on button "Notes" at bounding box center [356, 21] width 50 height 42
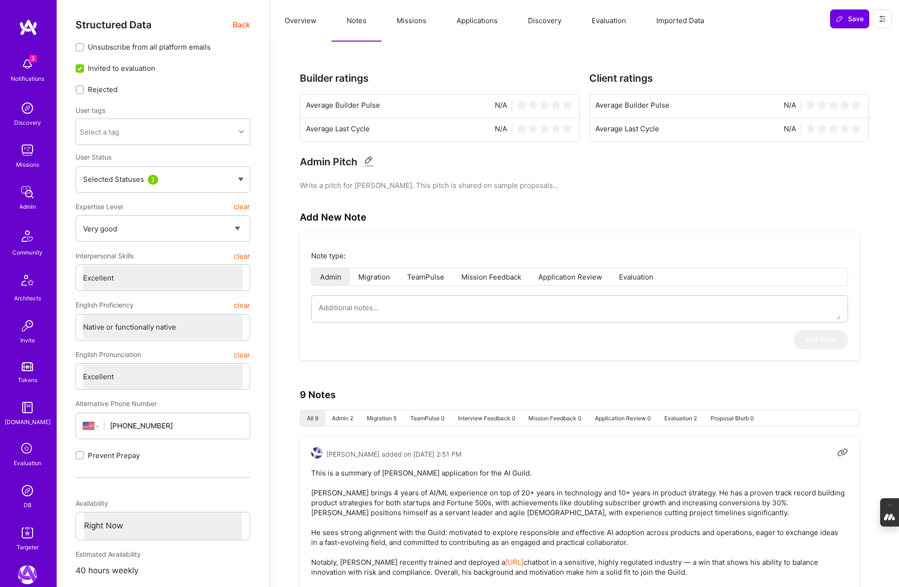
click at [406, 18] on button "Missions" at bounding box center [411, 21] width 60 height 42
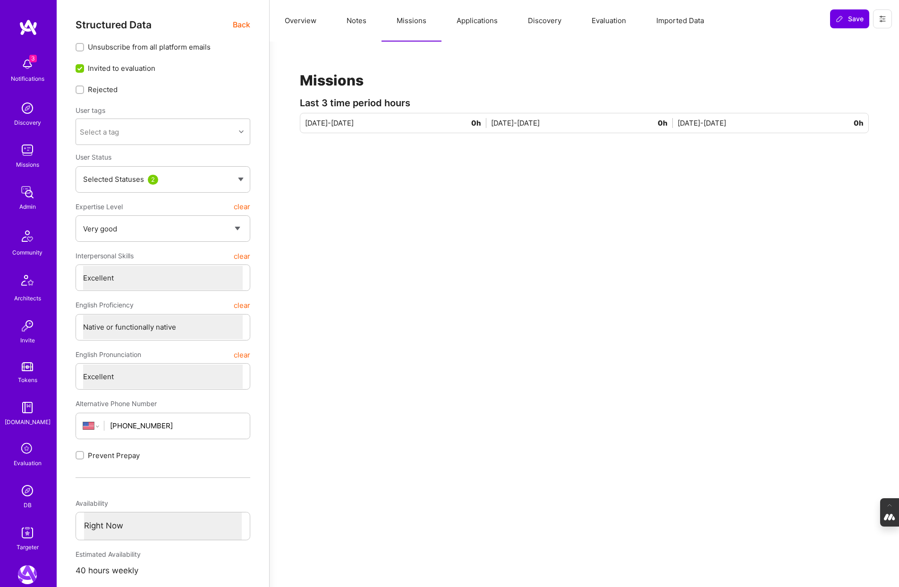
click at [482, 25] on button "Applications" at bounding box center [476, 21] width 71 height 42
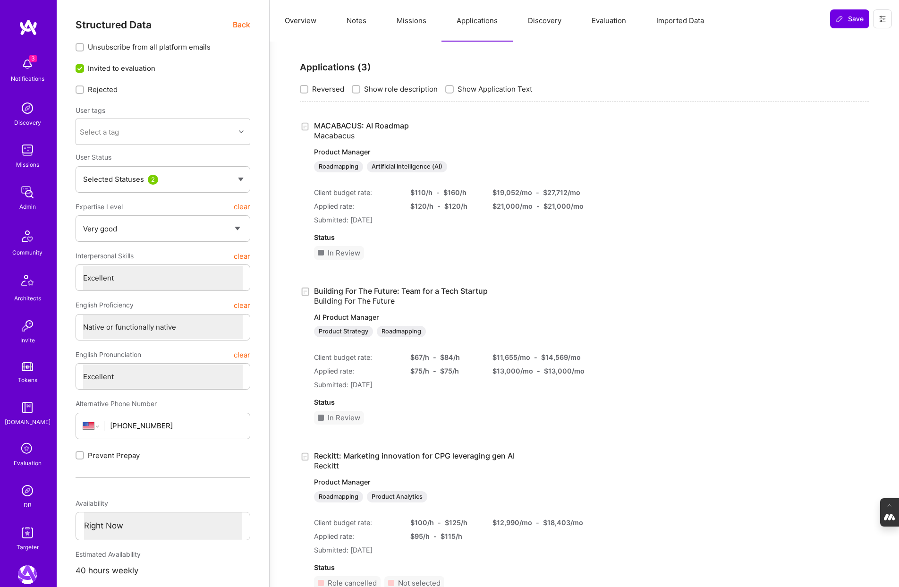
click at [549, 24] on button "Discovery" at bounding box center [545, 21] width 64 height 42
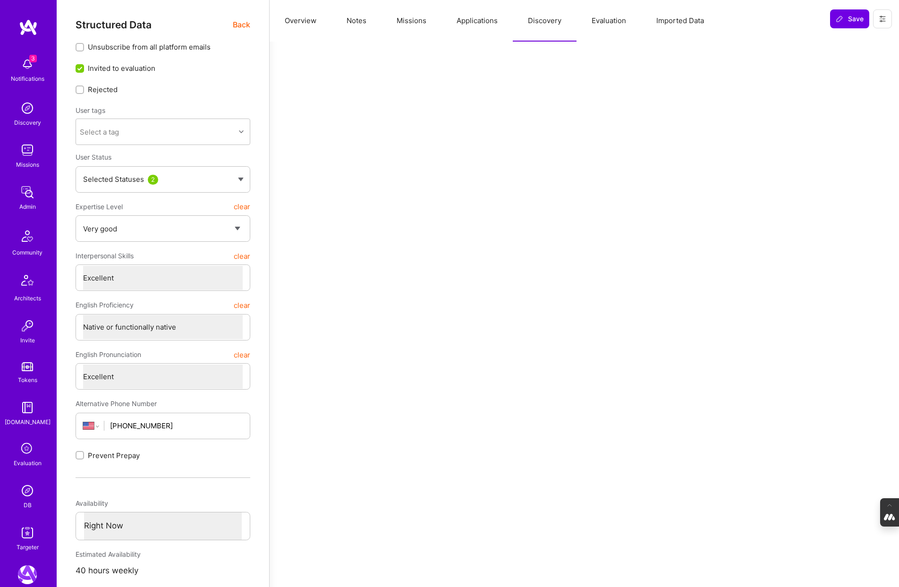
click at [609, 22] on button "Evaluation" at bounding box center [608, 21] width 65 height 42
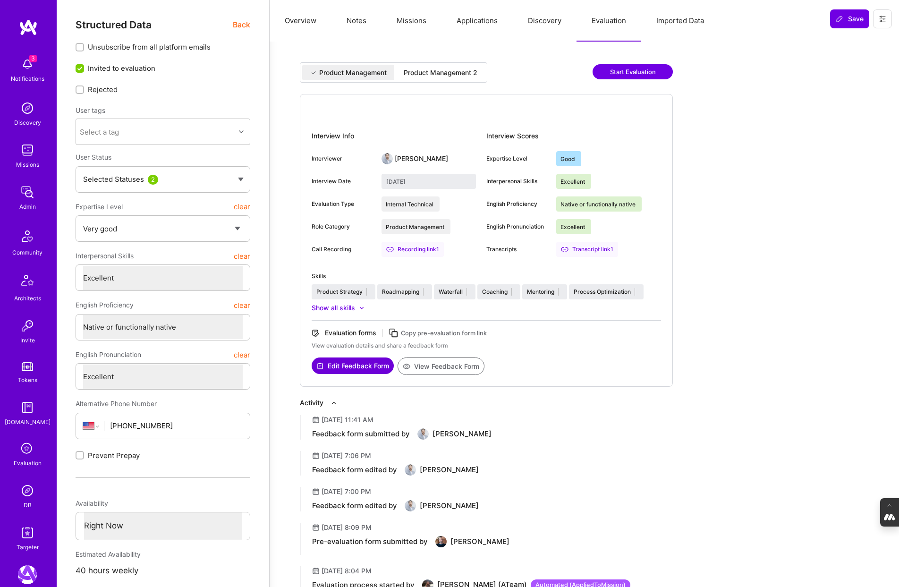
click at [441, 366] on button "View Feedback Form" at bounding box center [441, 365] width 87 height 17
click at [356, 19] on button "Notes" at bounding box center [356, 21] width 50 height 42
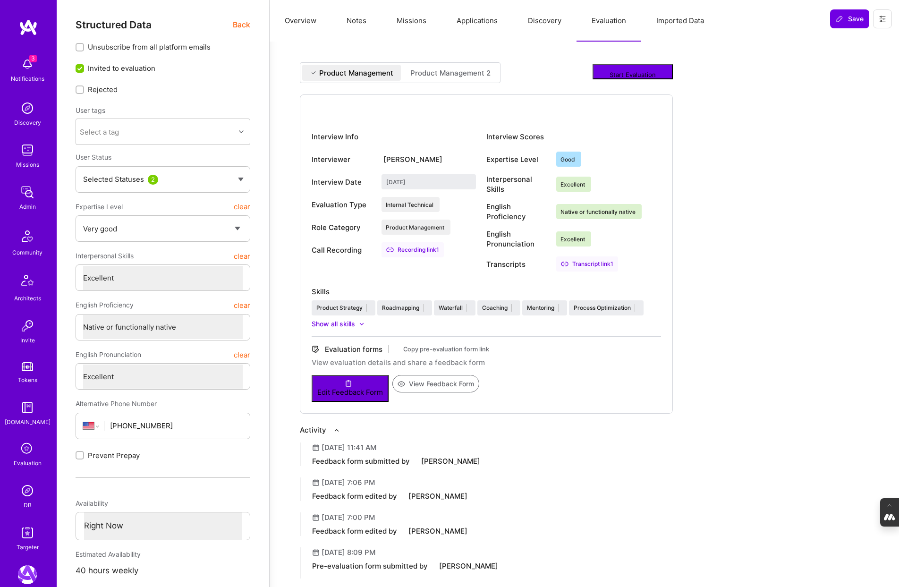
type textarea "x"
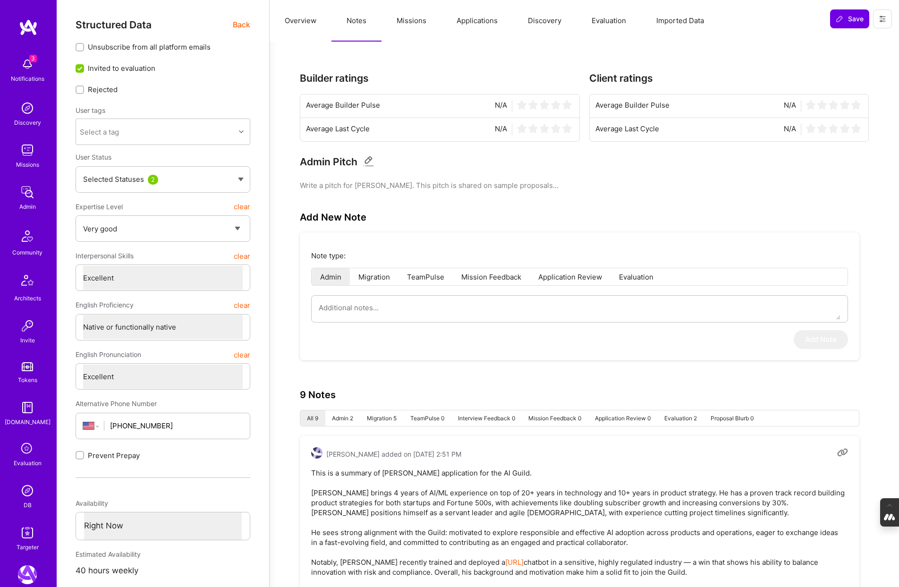
click at [287, 20] on button "Overview" at bounding box center [301, 21] width 62 height 42
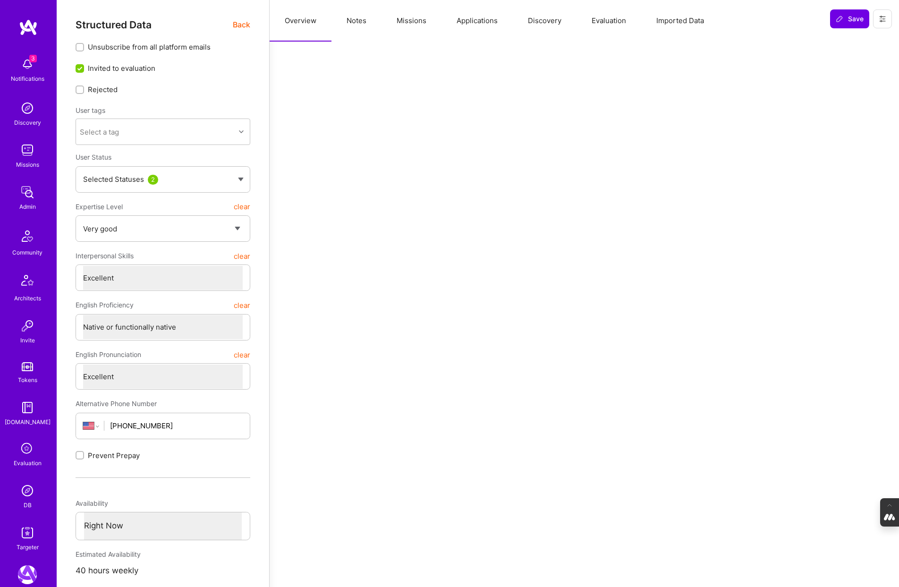
click at [242, 24] on span "Back" at bounding box center [241, 25] width 17 height 12
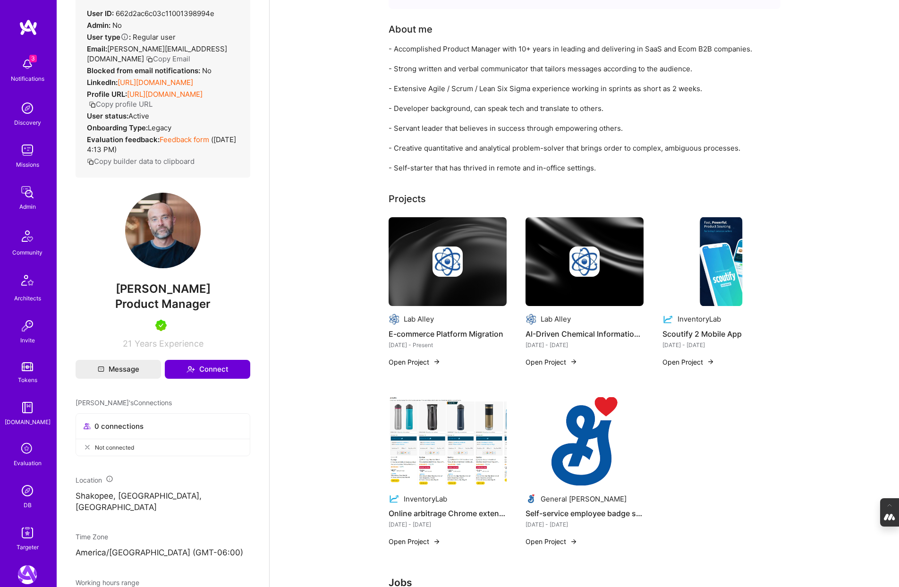
scroll to position [67, 0]
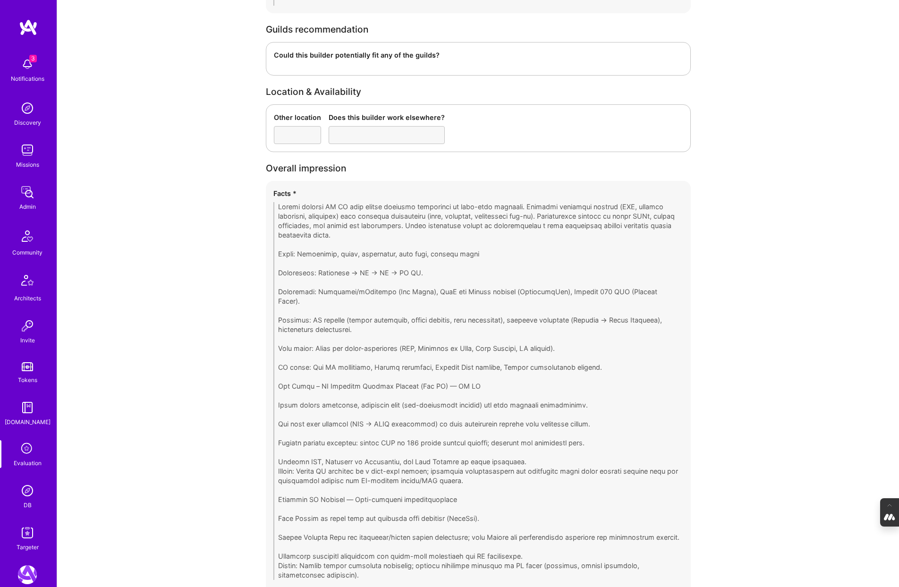
scroll to position [1422, 0]
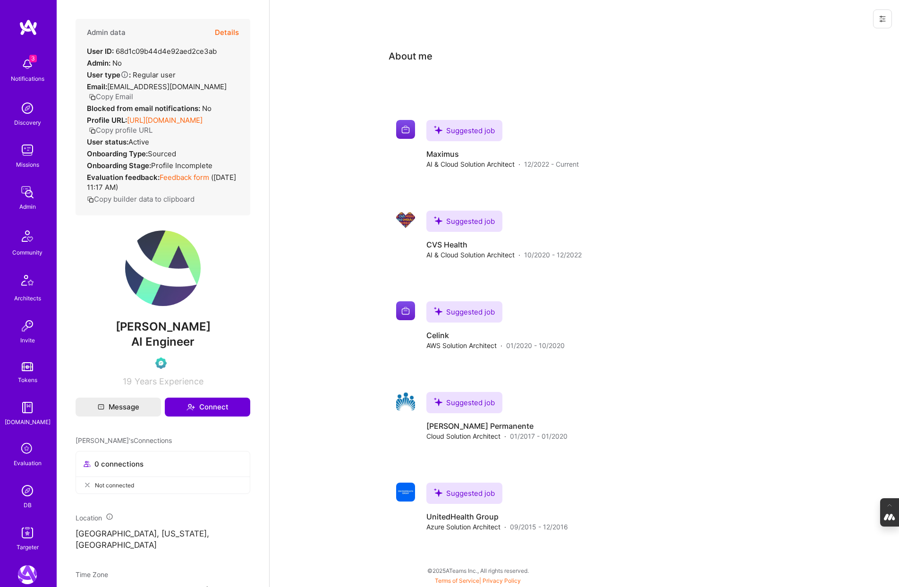
click at [225, 30] on button "Details" at bounding box center [227, 32] width 24 height 27
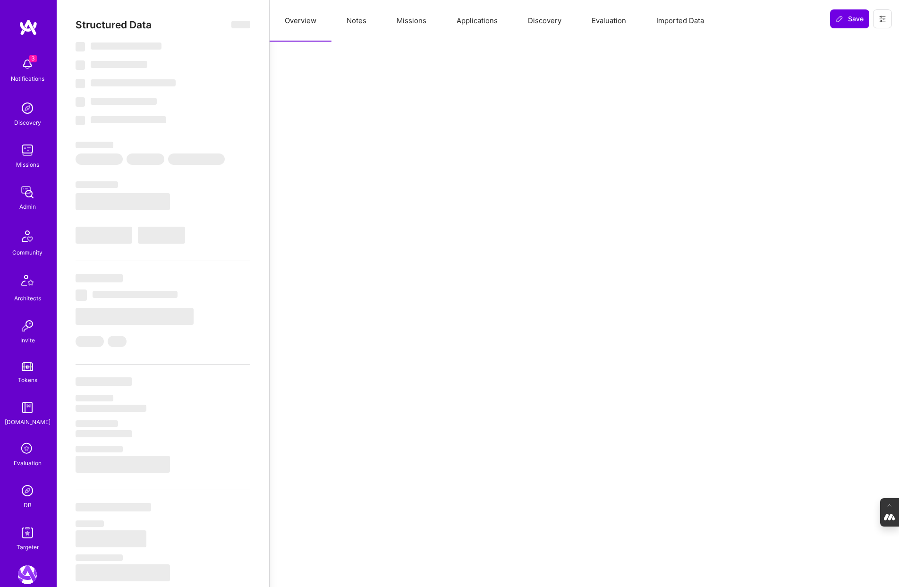
select select "Verified"
select select "US"
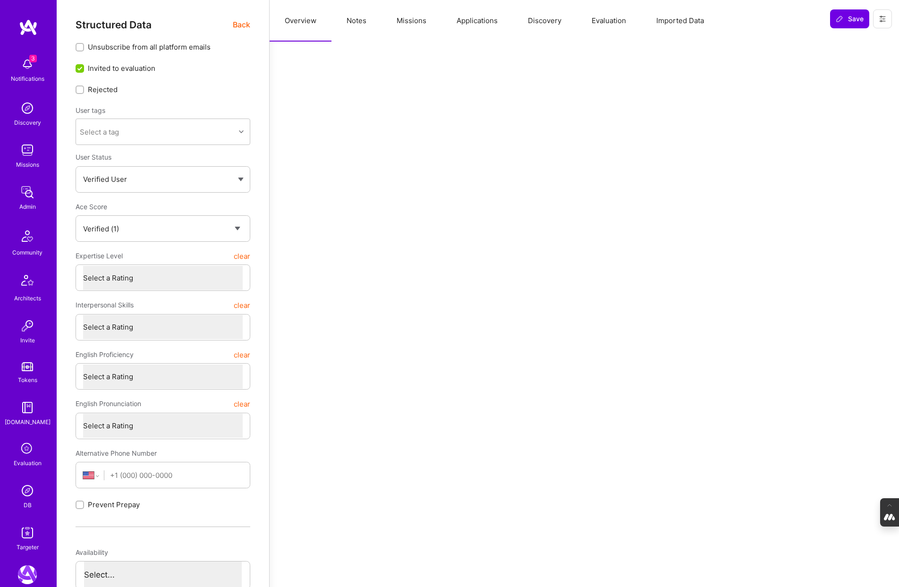
click at [618, 22] on button "Evaluation" at bounding box center [608, 21] width 65 height 42
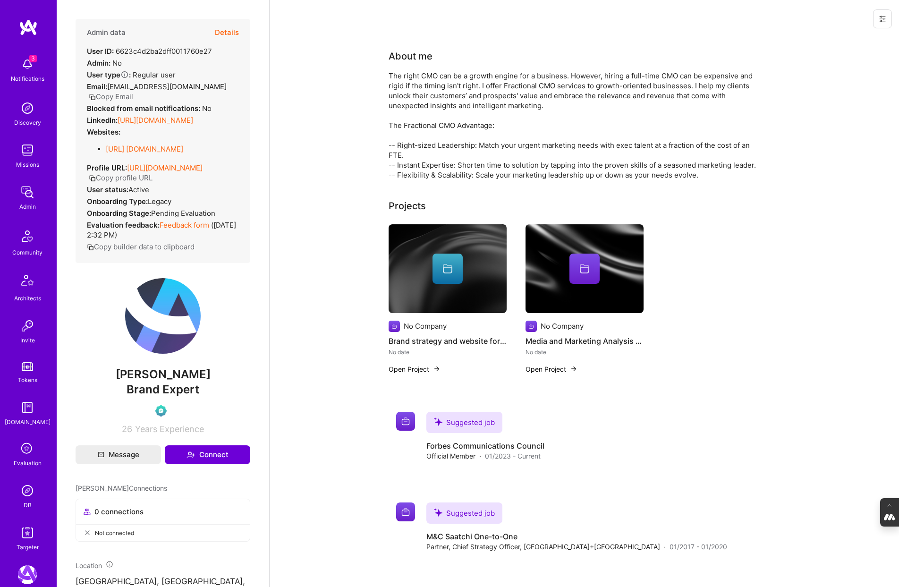
click at [233, 30] on button "Details" at bounding box center [227, 32] width 24 height 27
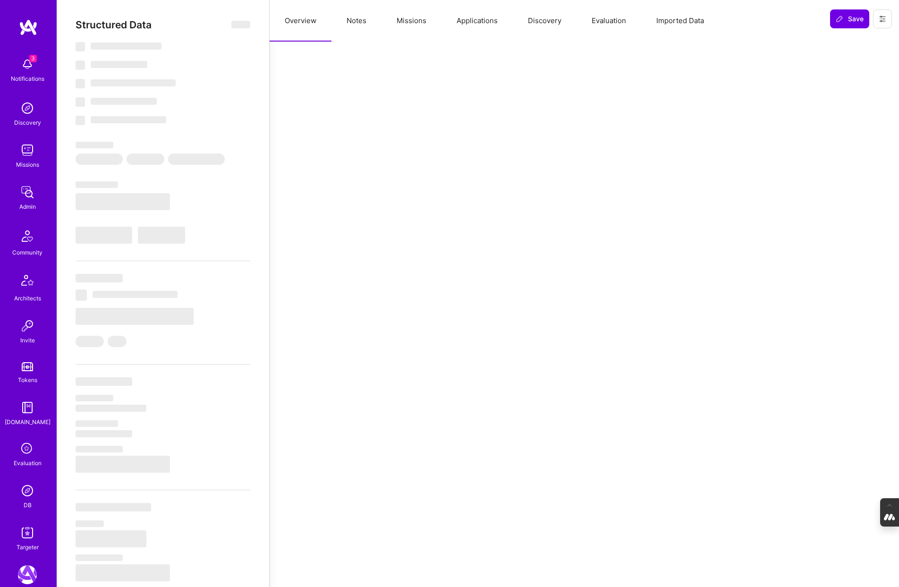
select select "Exceptional"
select select "US"
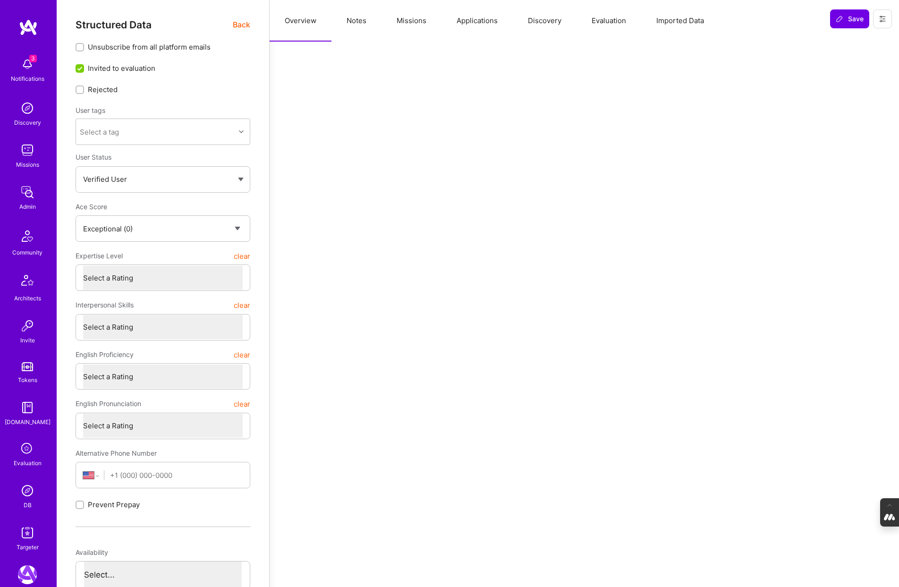
click at [610, 22] on button "Evaluation" at bounding box center [608, 21] width 65 height 42
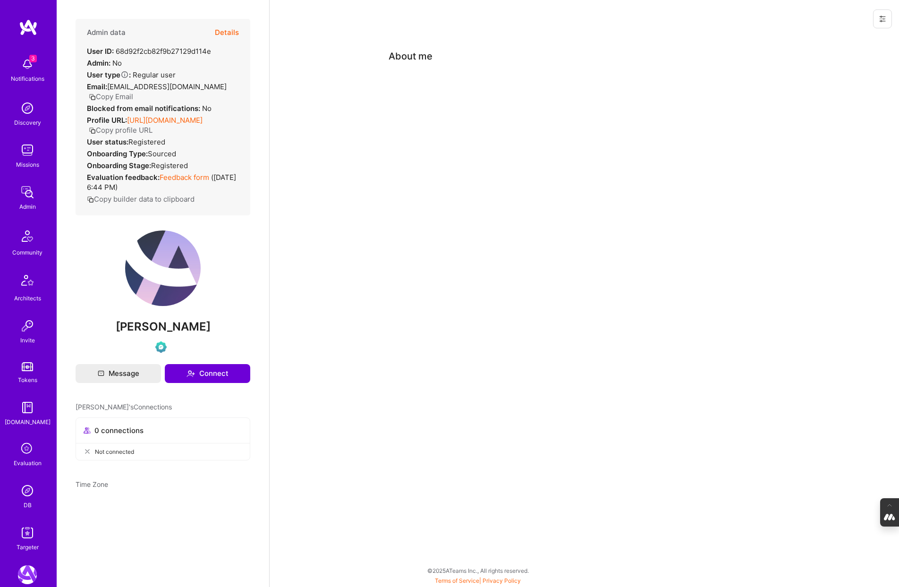
click at [221, 31] on button "Details" at bounding box center [227, 32] width 24 height 27
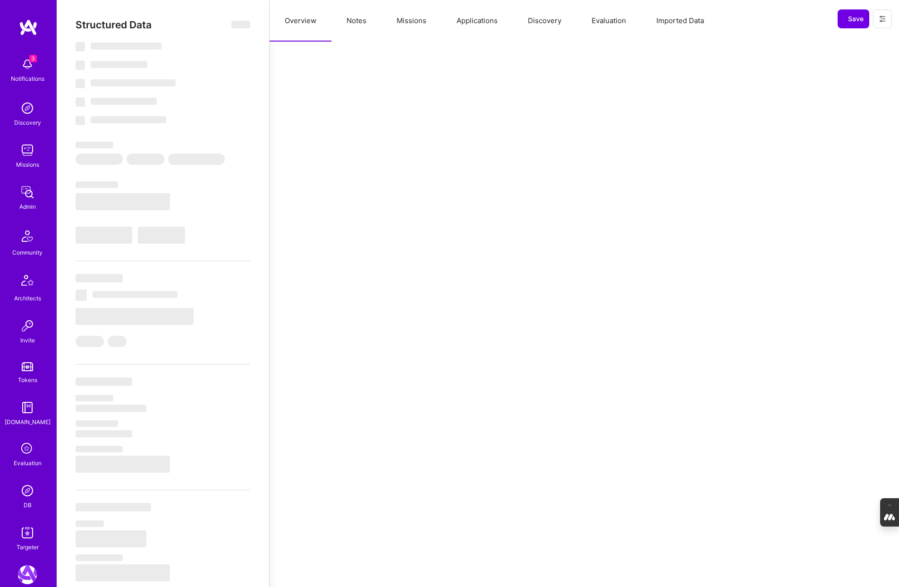
select select "Verified"
select select "US"
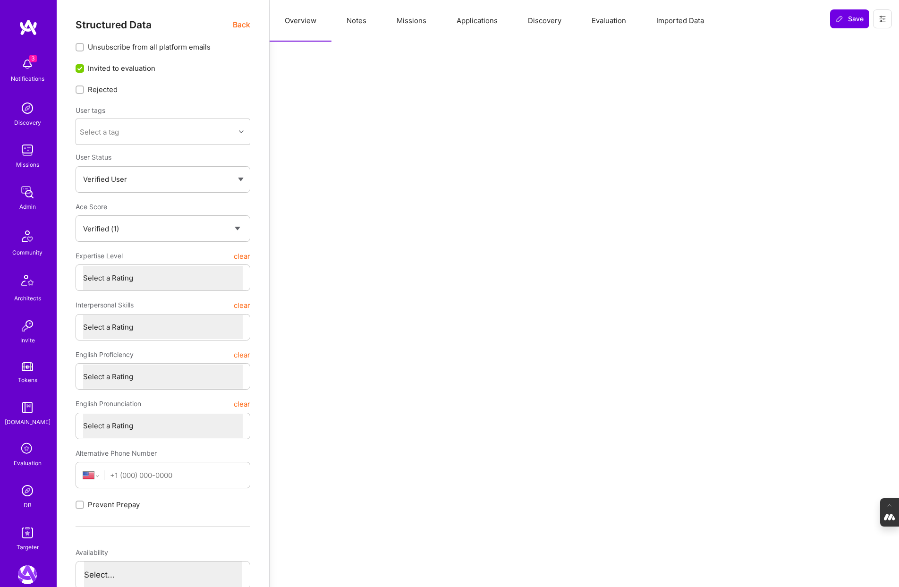
click at [610, 21] on button "Evaluation" at bounding box center [608, 21] width 65 height 42
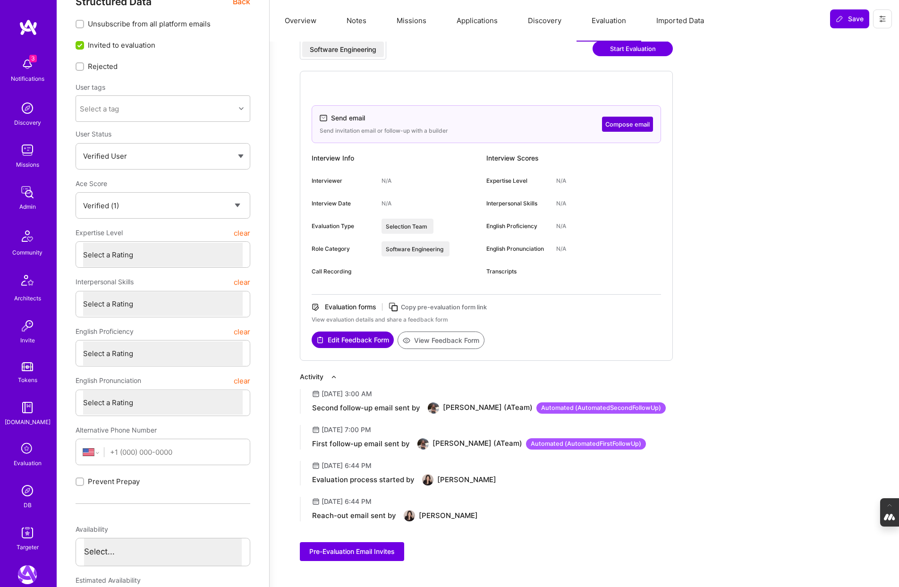
scroll to position [27, 0]
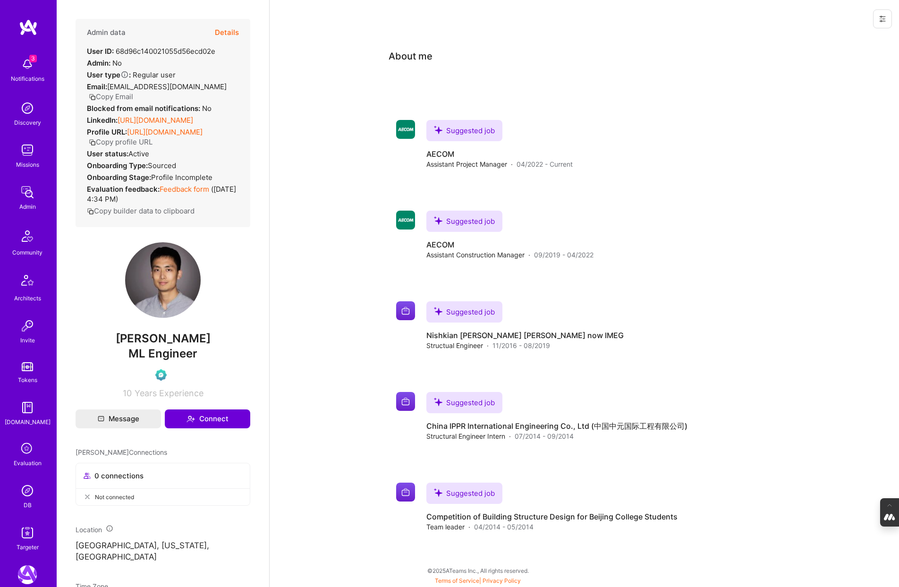
click at [226, 32] on button "Details" at bounding box center [227, 32] width 24 height 27
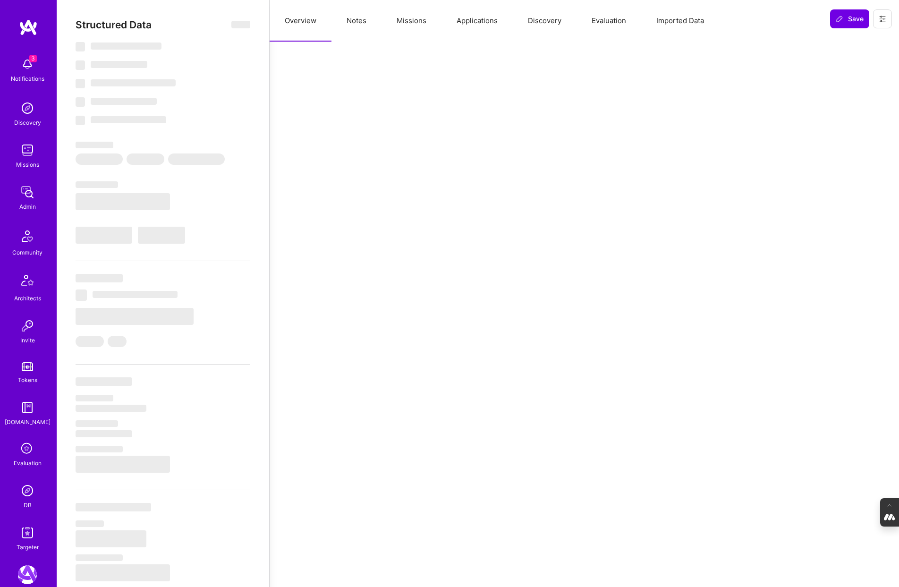
select select "Verified"
select select "US"
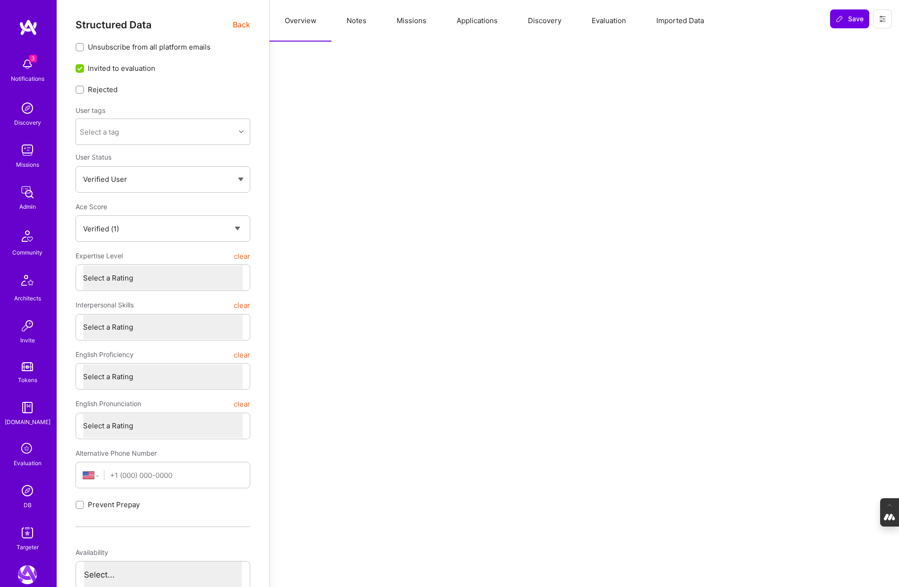
click at [607, 26] on button "Evaluation" at bounding box center [608, 21] width 65 height 42
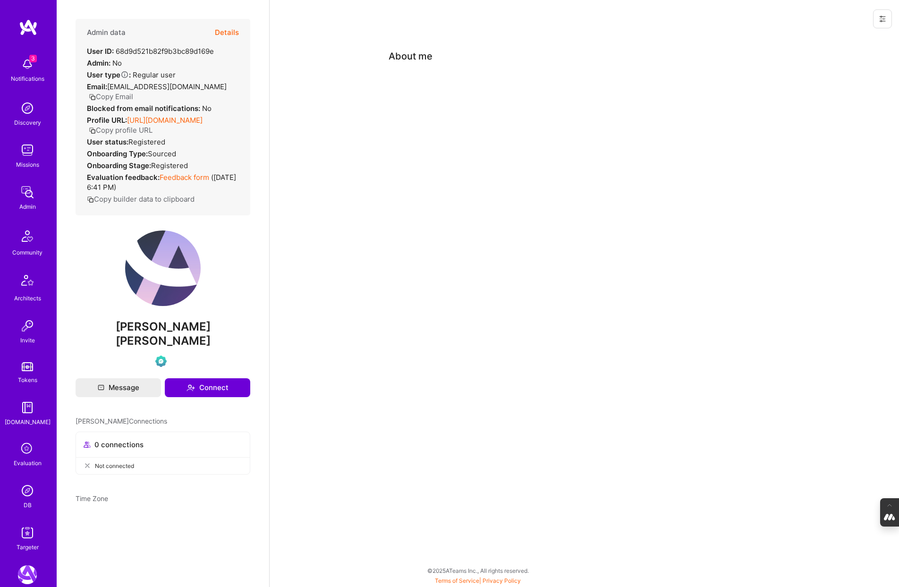
click at [229, 32] on button "Details" at bounding box center [227, 32] width 24 height 27
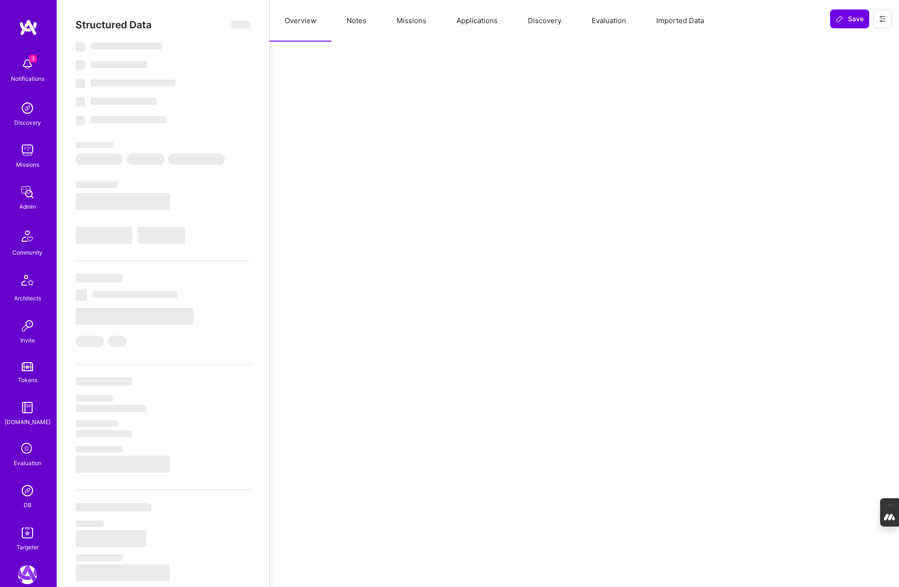
select select "Verified"
select select "US"
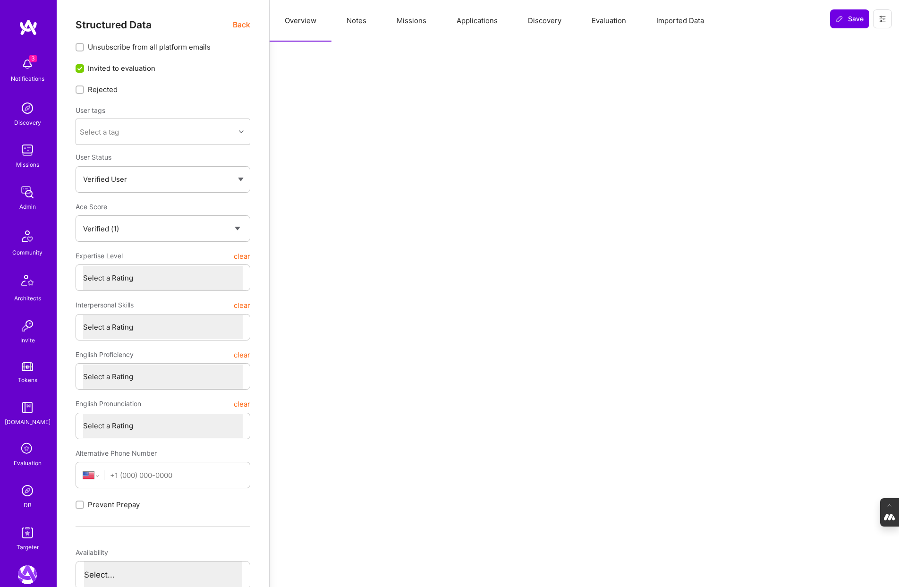
click at [611, 21] on button "Evaluation" at bounding box center [608, 21] width 65 height 42
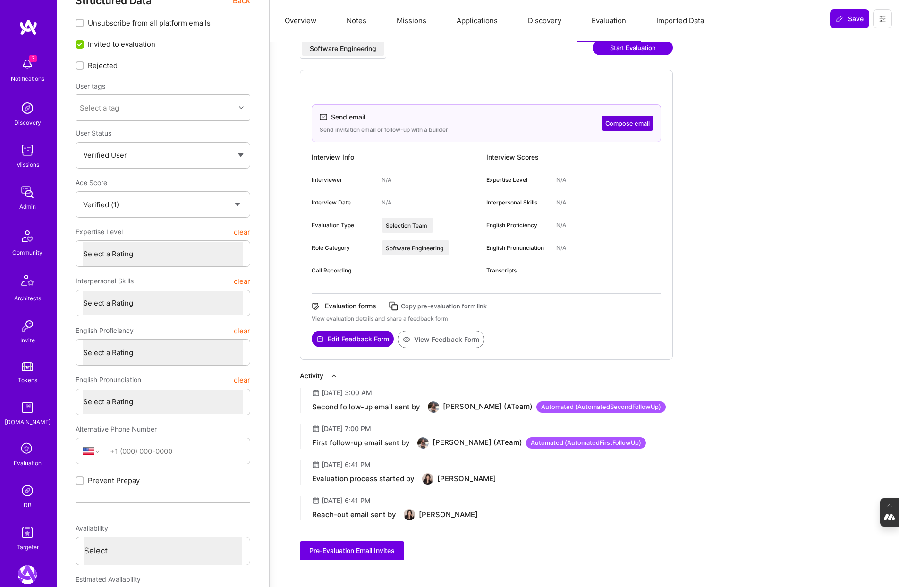
scroll to position [25, 0]
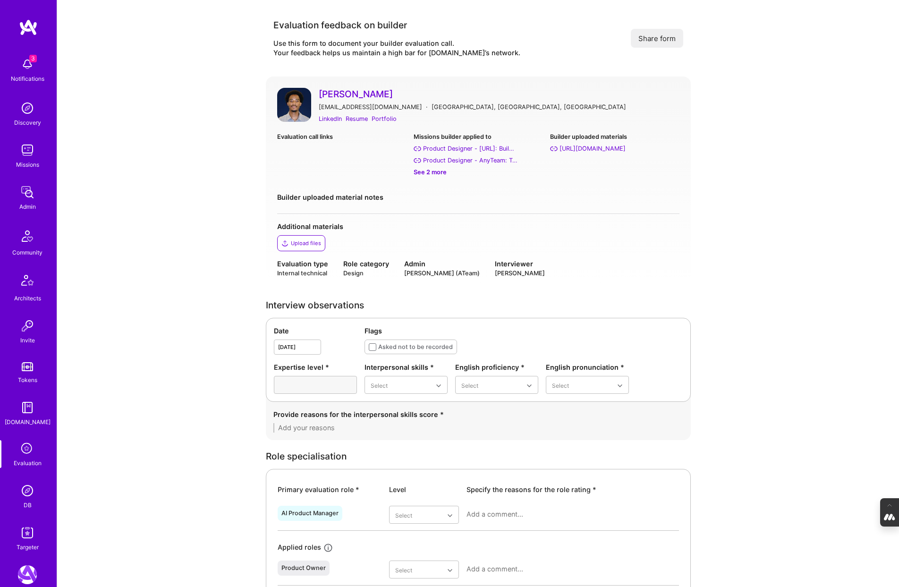
click at [344, 92] on link "[PERSON_NAME]" at bounding box center [499, 94] width 361 height 12
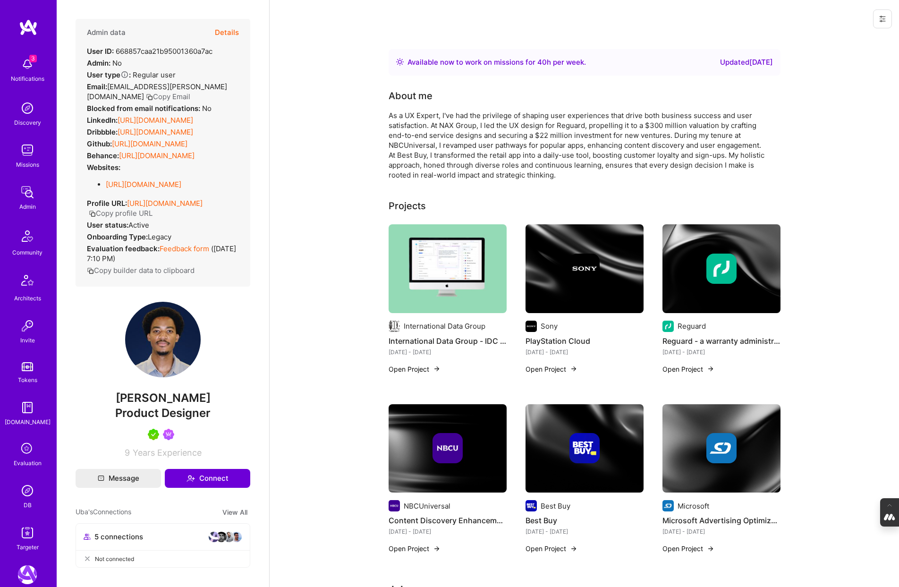
click at [227, 31] on button "Details" at bounding box center [227, 32] width 24 height 27
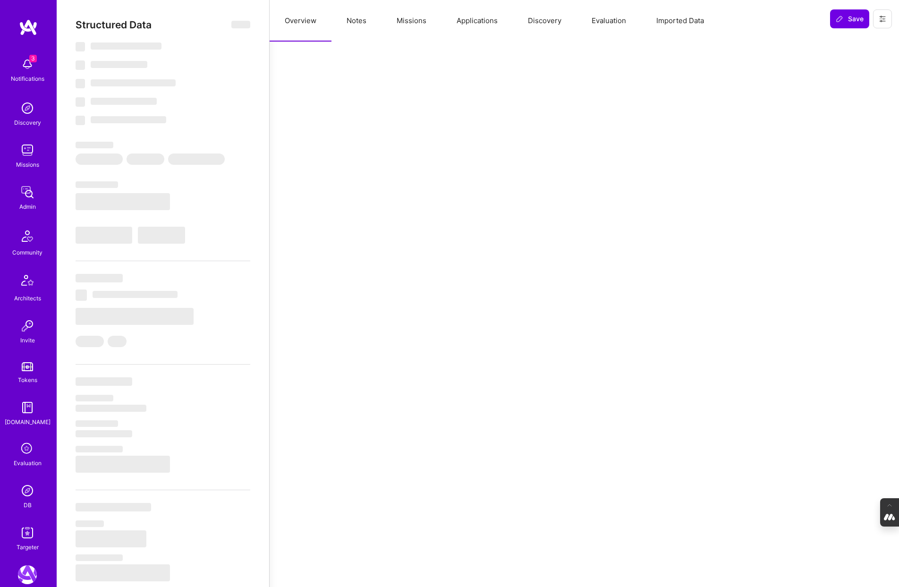
click at [603, 23] on button "Evaluation" at bounding box center [608, 21] width 65 height 42
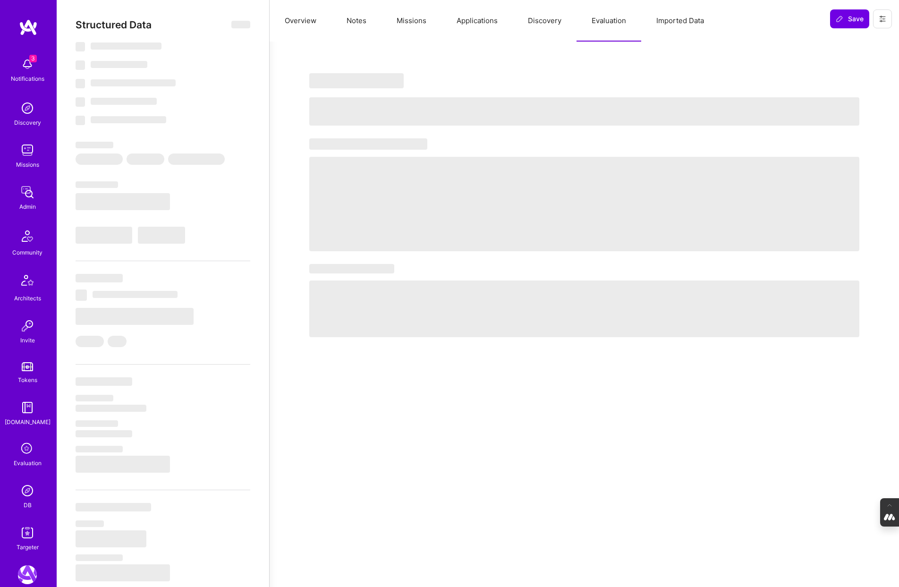
select select "Right Now"
select select "5"
select select "7"
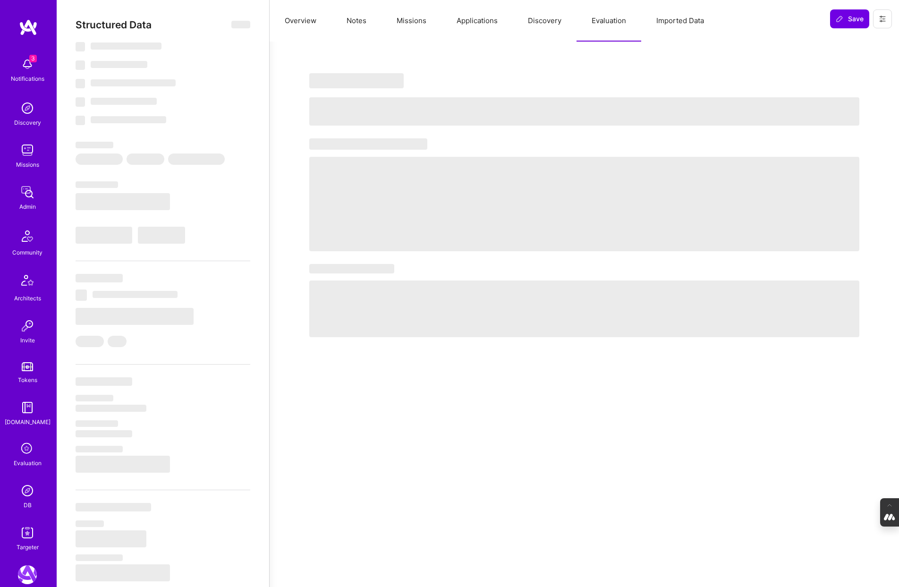
select select "US"
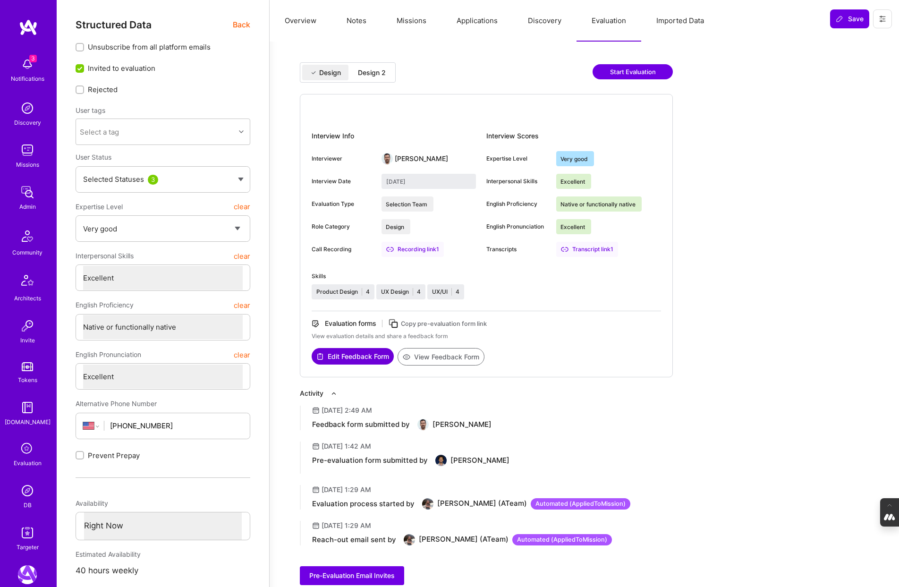
click at [375, 70] on div "Design 2" at bounding box center [372, 72] width 28 height 9
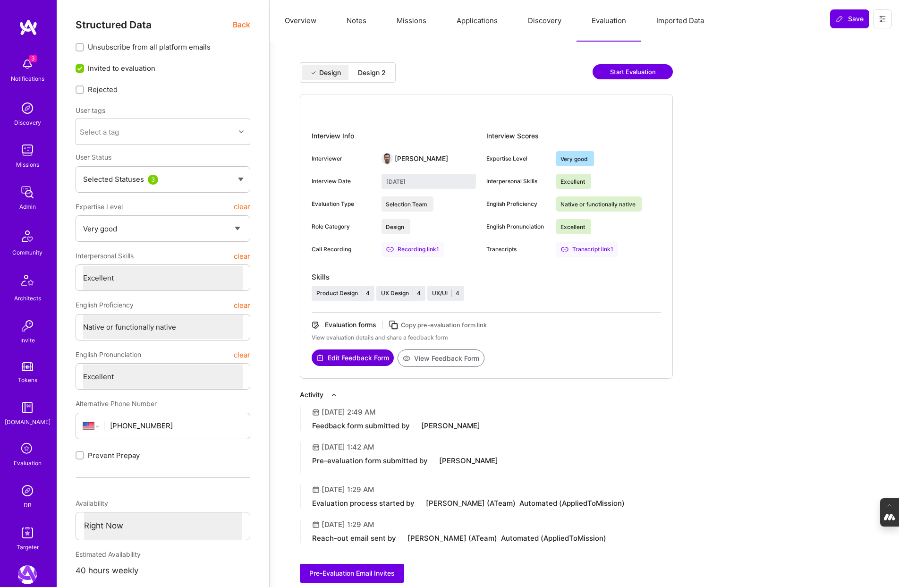
type input "October 8, 2025"
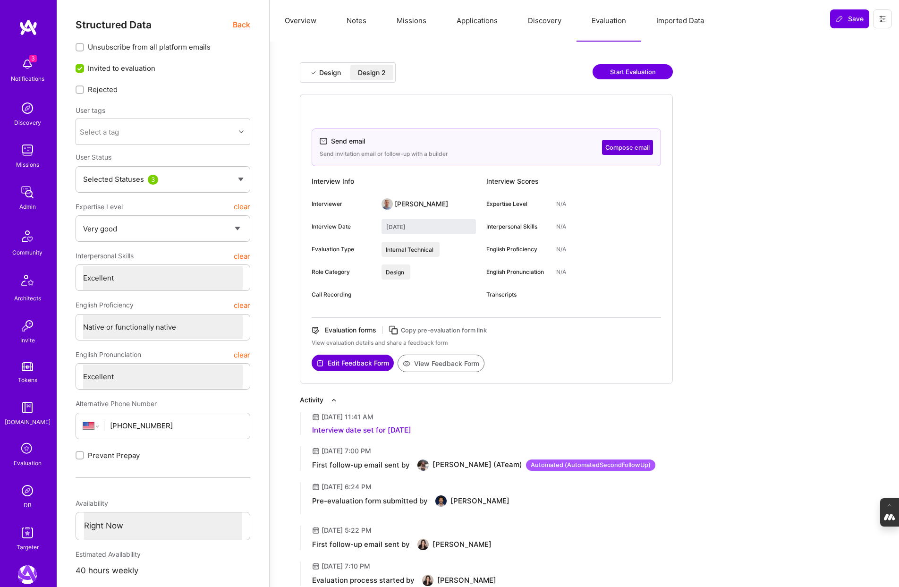
click at [543, 25] on button "Discovery" at bounding box center [545, 21] width 64 height 42
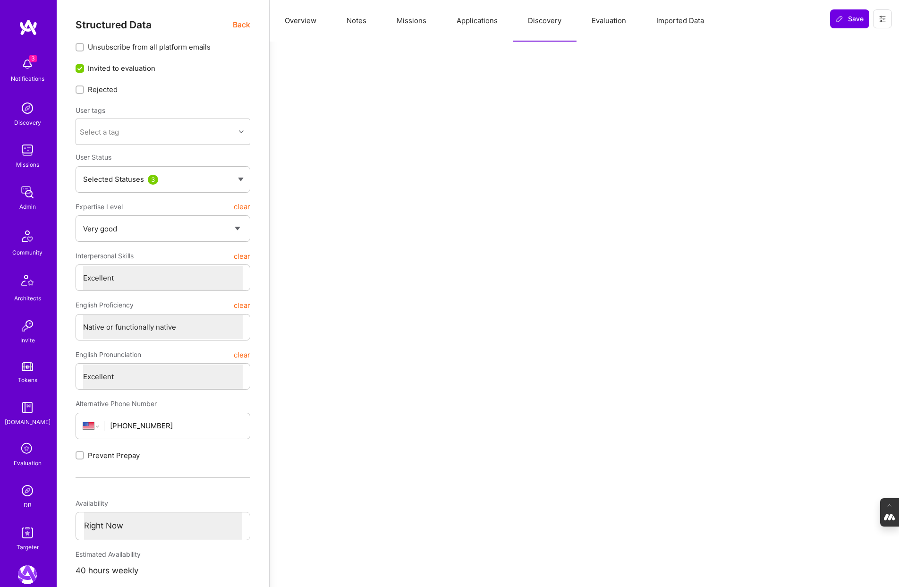
click at [471, 16] on button "Applications" at bounding box center [476, 21] width 71 height 42
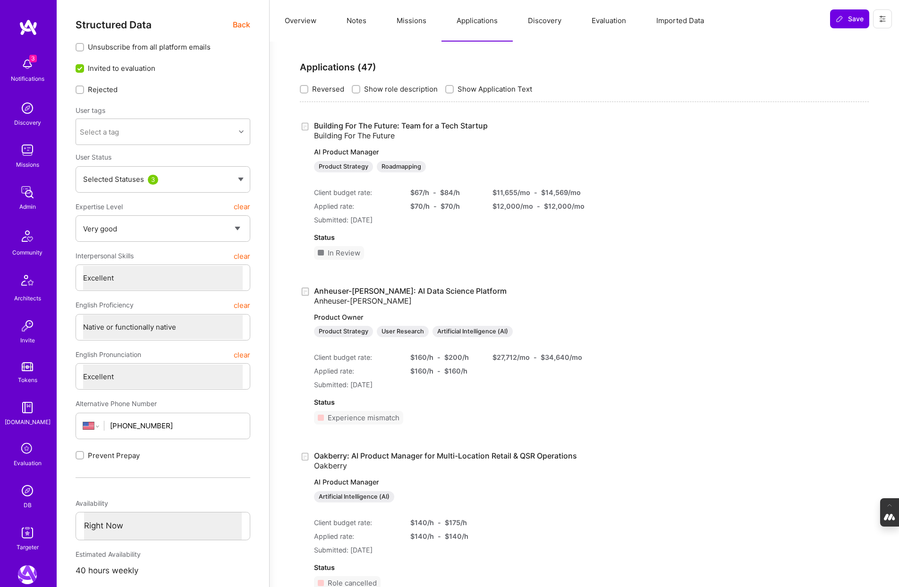
click at [348, 21] on button "Notes" at bounding box center [356, 21] width 50 height 42
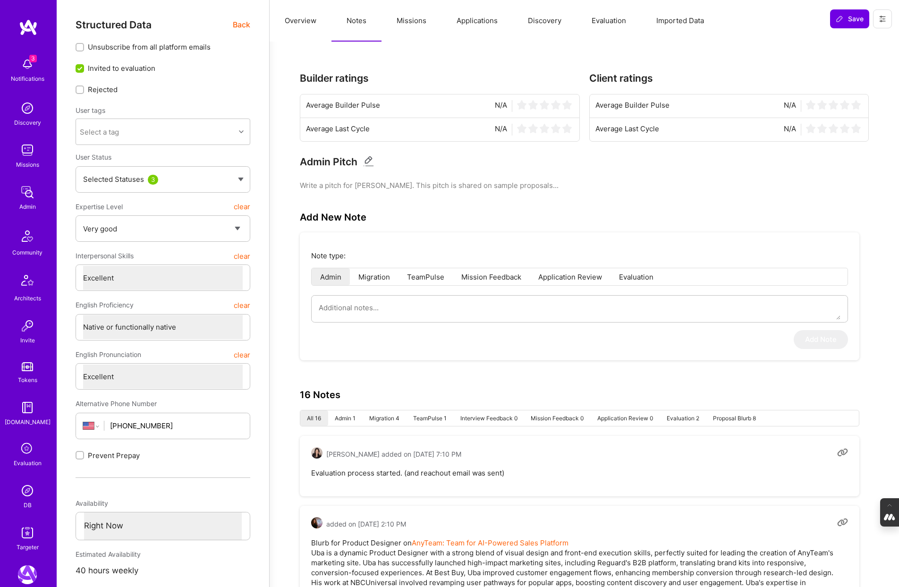
click at [296, 20] on button "Overview" at bounding box center [301, 21] width 62 height 42
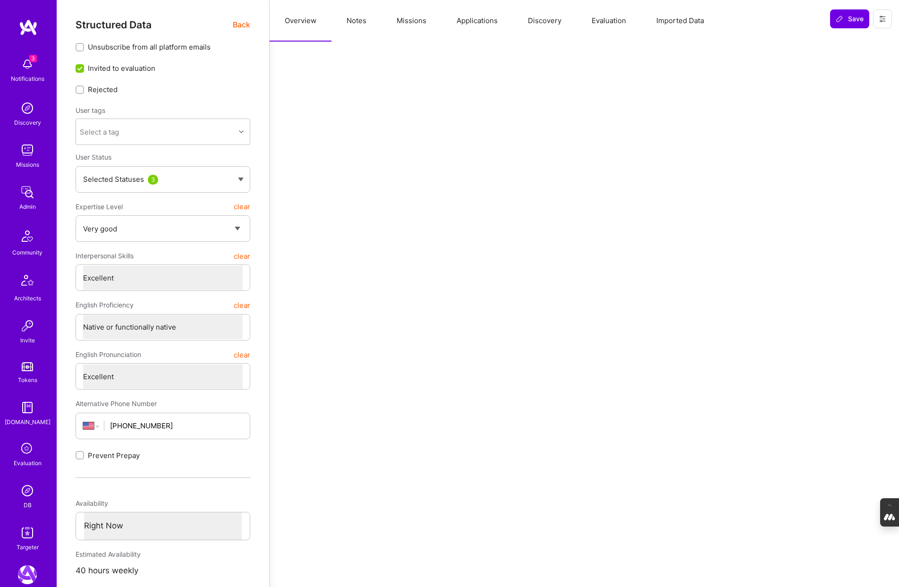
click at [239, 23] on span "Back" at bounding box center [241, 25] width 17 height 12
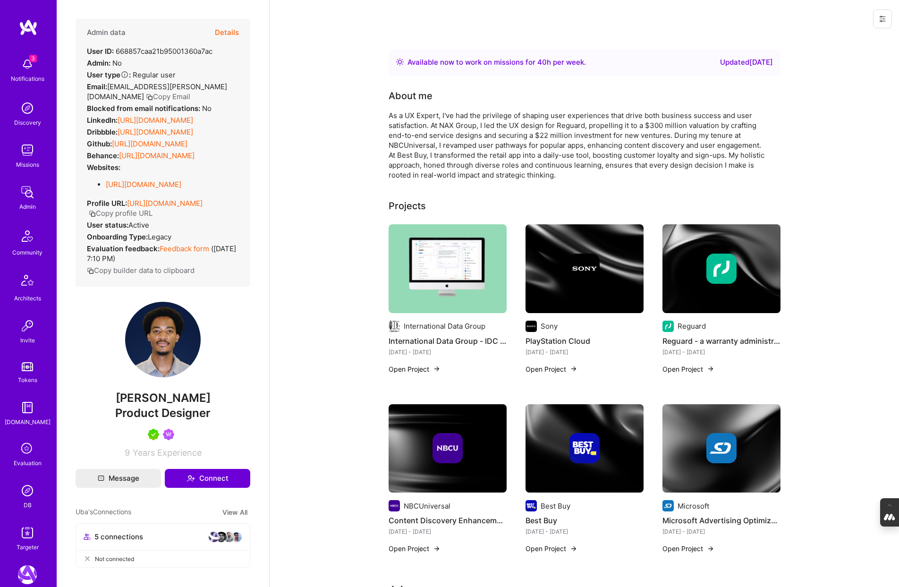
click at [230, 30] on button "Details" at bounding box center [227, 32] width 24 height 27
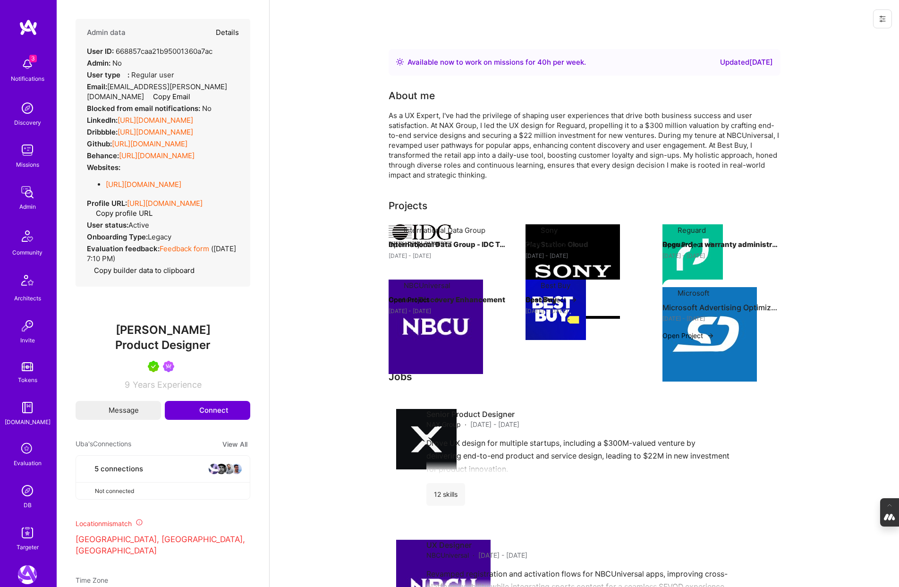
type textarea "x"
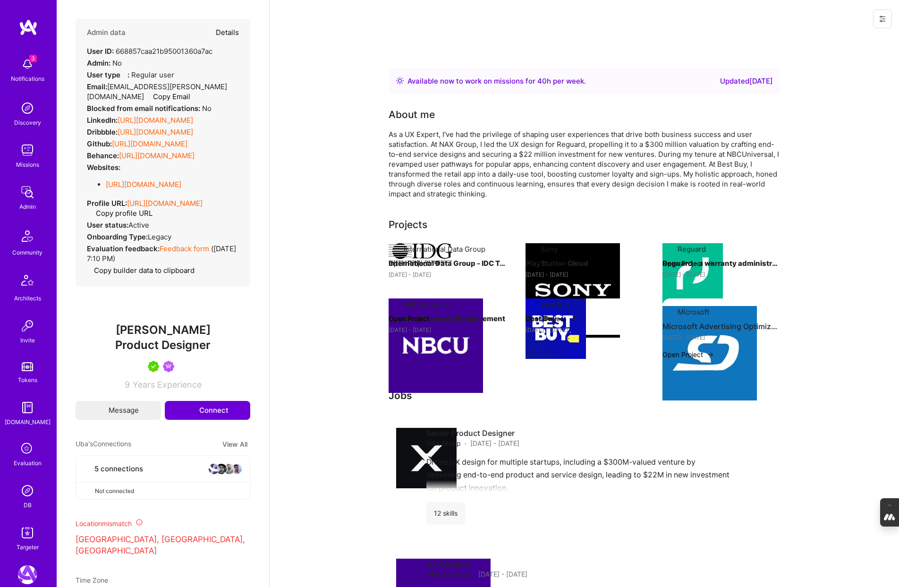
select select "5"
select select "7"
select select "US"
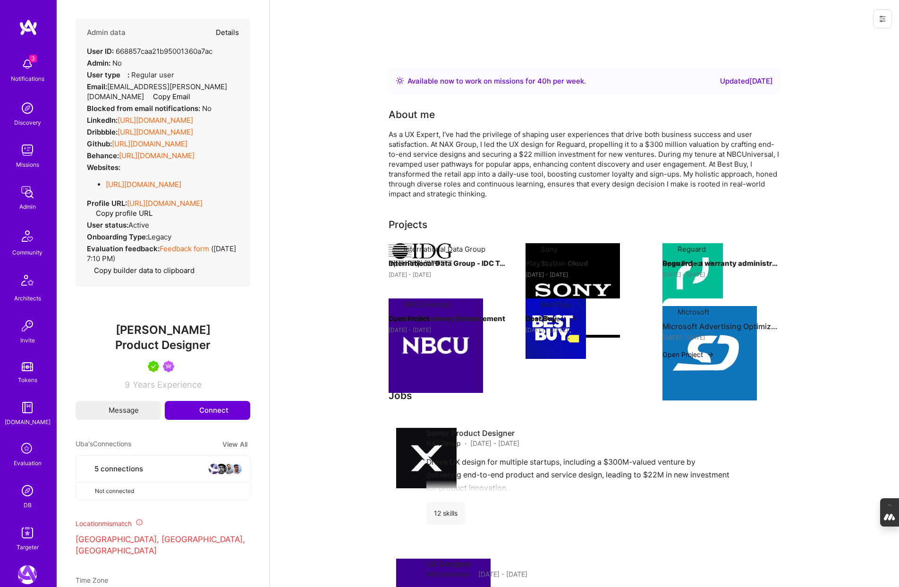
select select "Right Now"
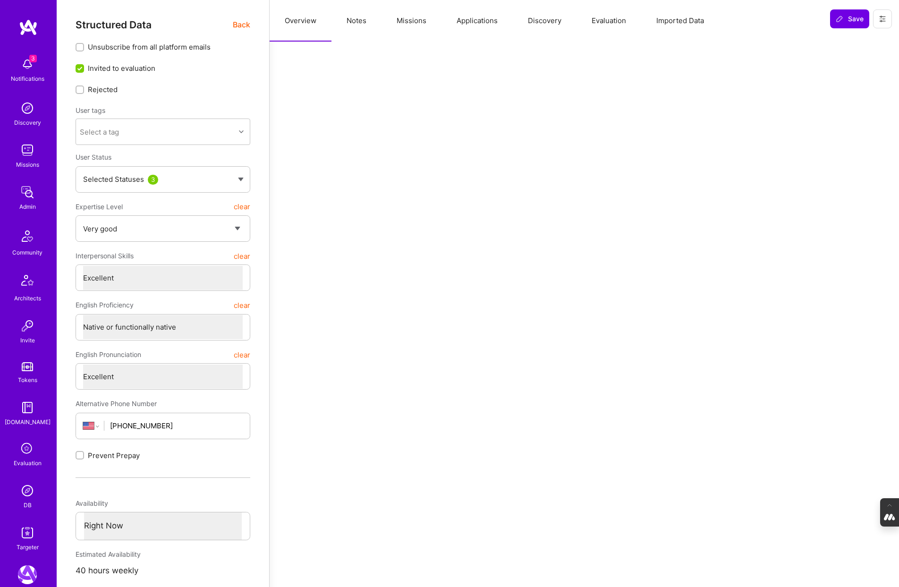
click at [478, 24] on button "Applications" at bounding box center [476, 21] width 71 height 42
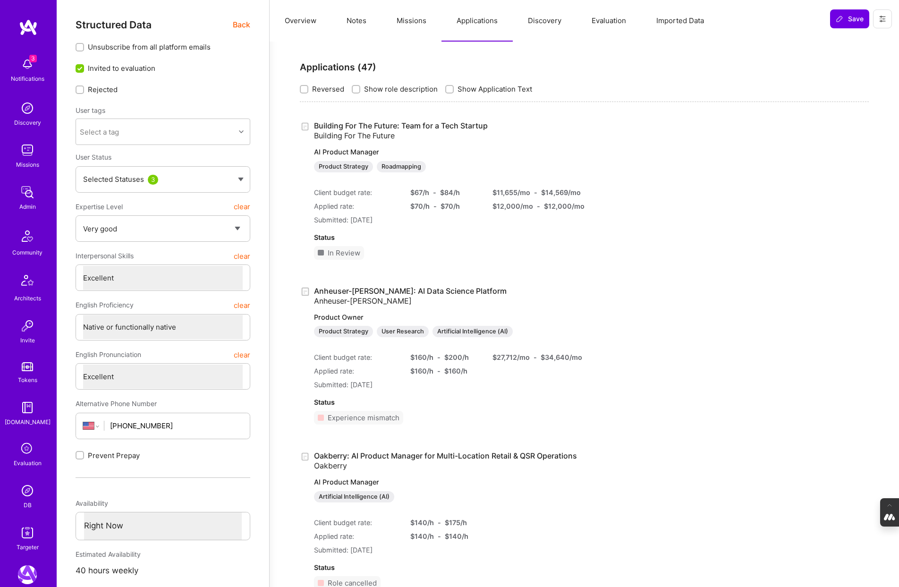
click at [406, 15] on button "Missions" at bounding box center [411, 21] width 60 height 42
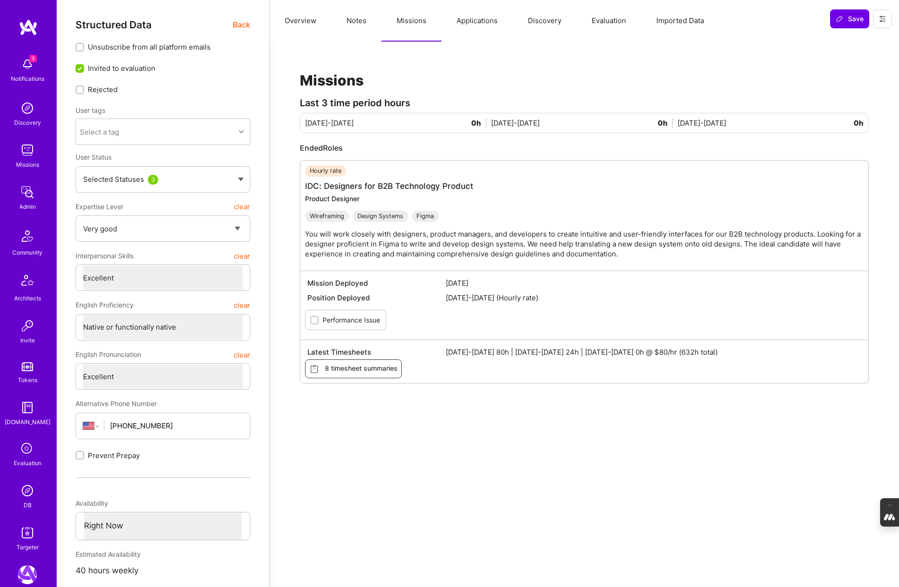
click at [357, 23] on button "Notes" at bounding box center [356, 21] width 50 height 42
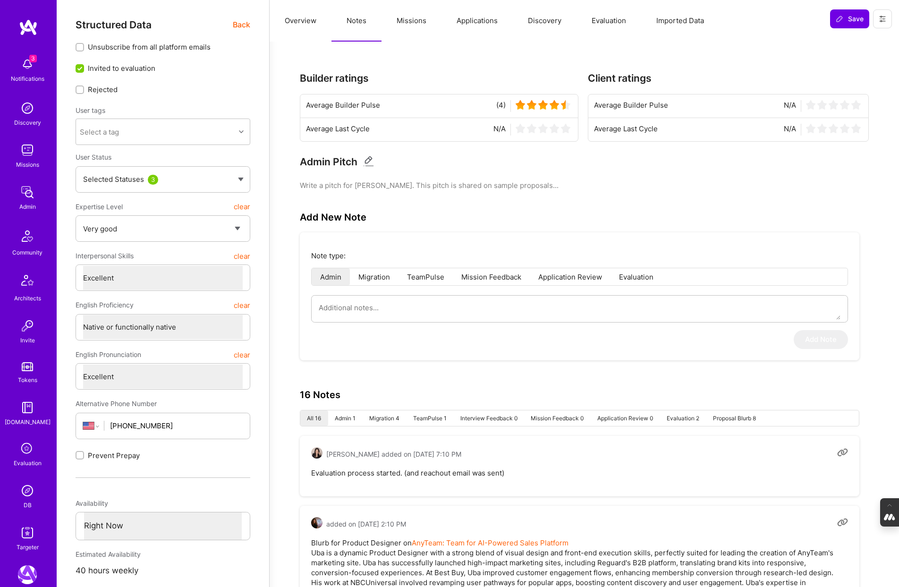
click at [478, 11] on button "Applications" at bounding box center [476, 21] width 71 height 42
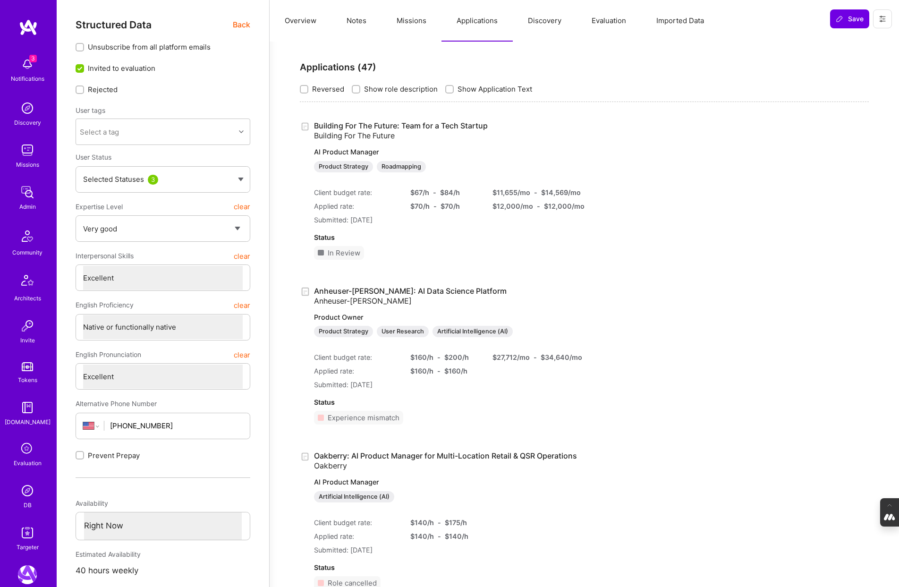
click at [410, 28] on button "Missions" at bounding box center [411, 21] width 60 height 42
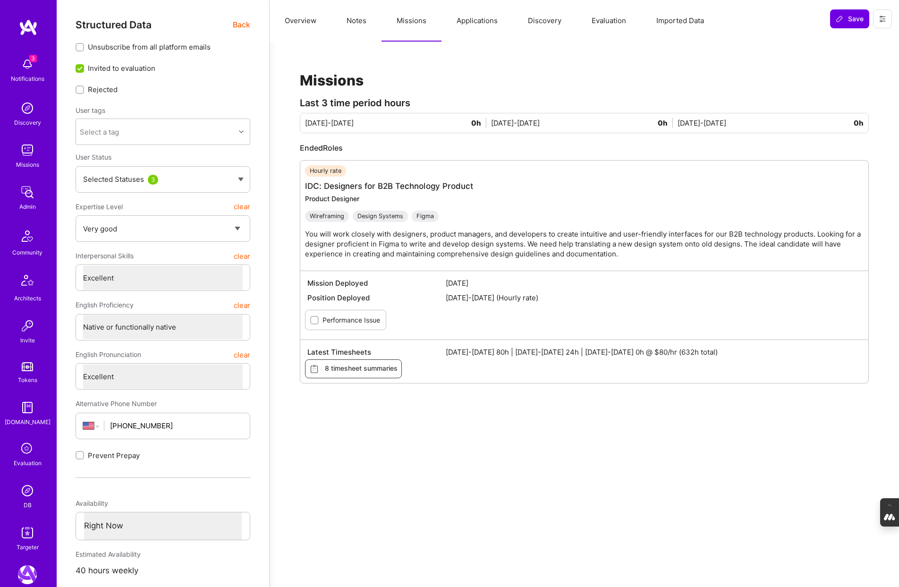
click at [356, 17] on button "Notes" at bounding box center [356, 21] width 50 height 42
type textarea "x"
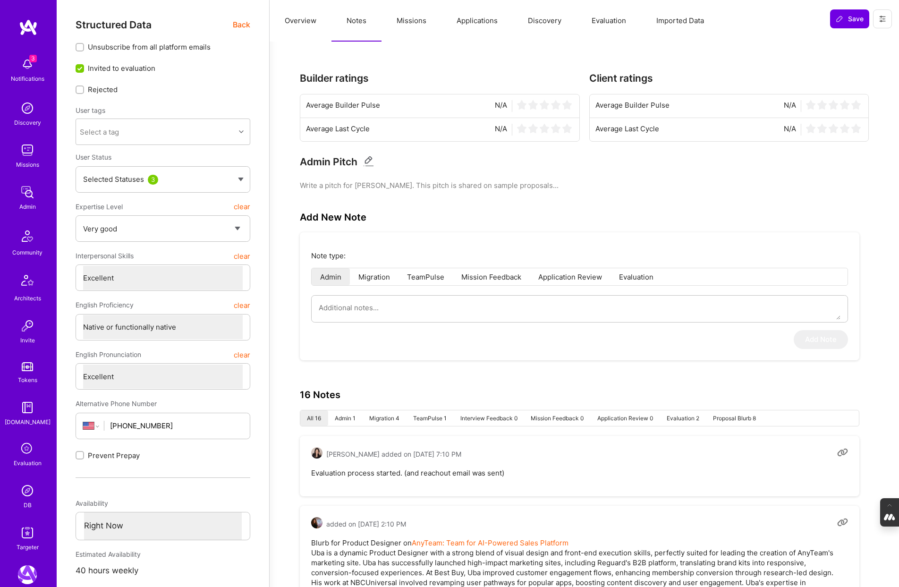
click at [311, 23] on button "Overview" at bounding box center [301, 21] width 62 height 42
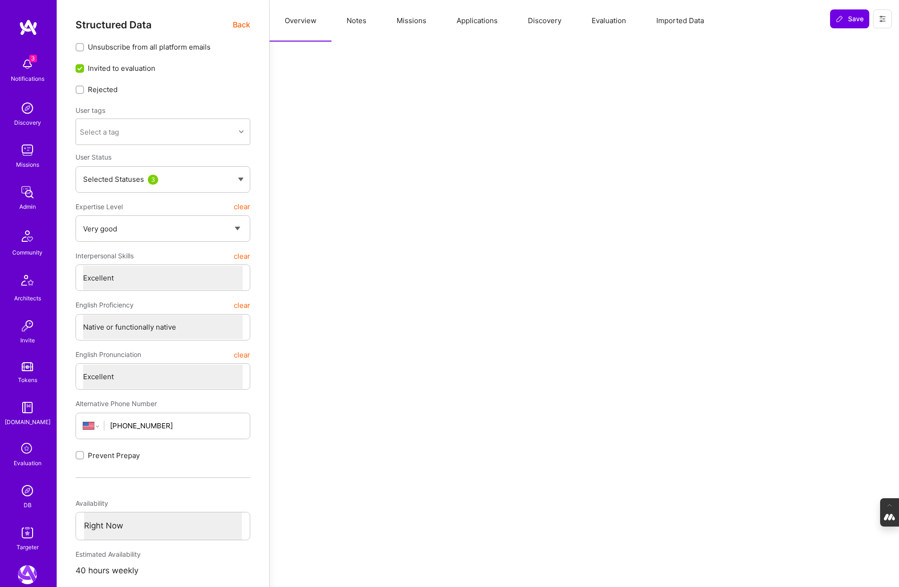
click at [240, 25] on span "Back" at bounding box center [241, 25] width 17 height 12
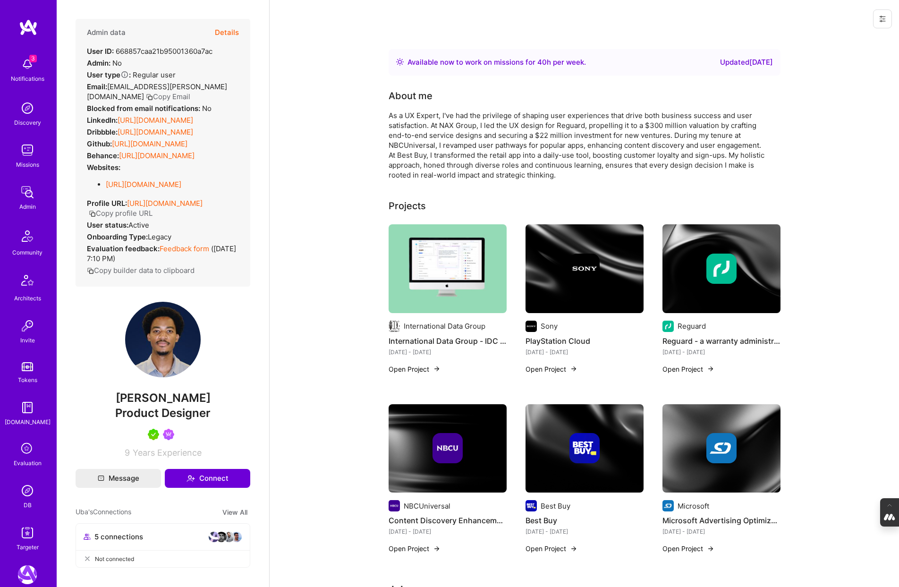
click at [164, 116] on link "https://linkedin.com/in/uba-obasi" at bounding box center [156, 120] width 76 height 9
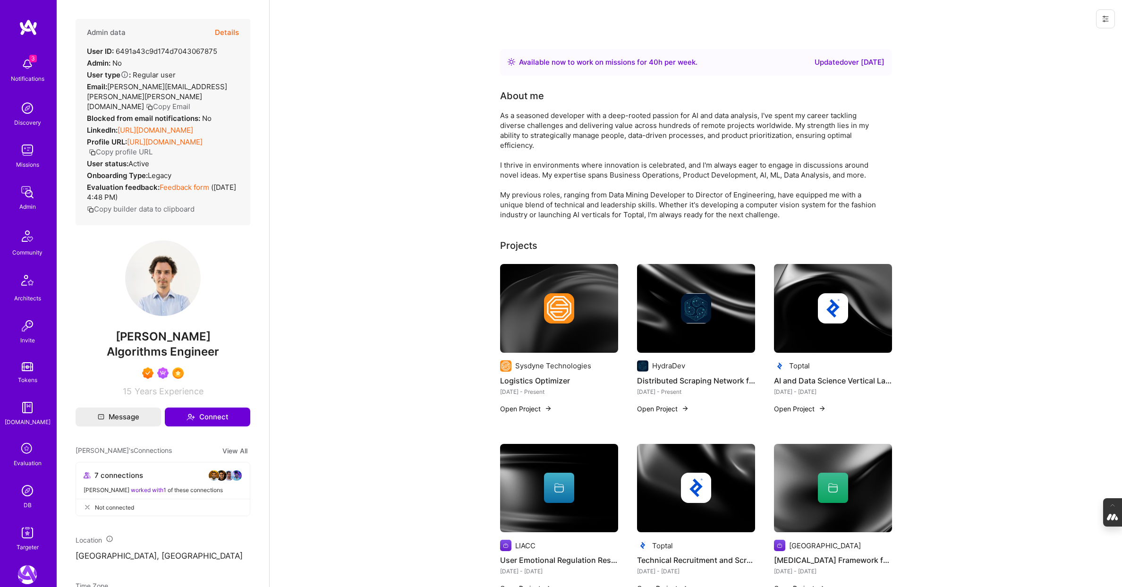
click at [24, 155] on img at bounding box center [27, 150] width 19 height 19
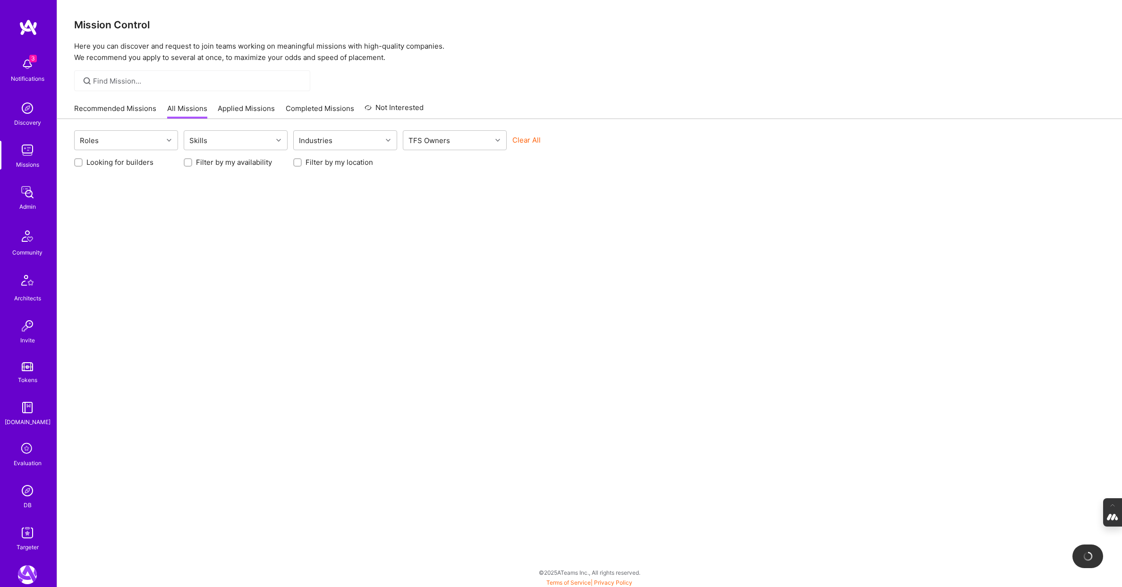
click at [178, 83] on input at bounding box center [198, 81] width 210 height 10
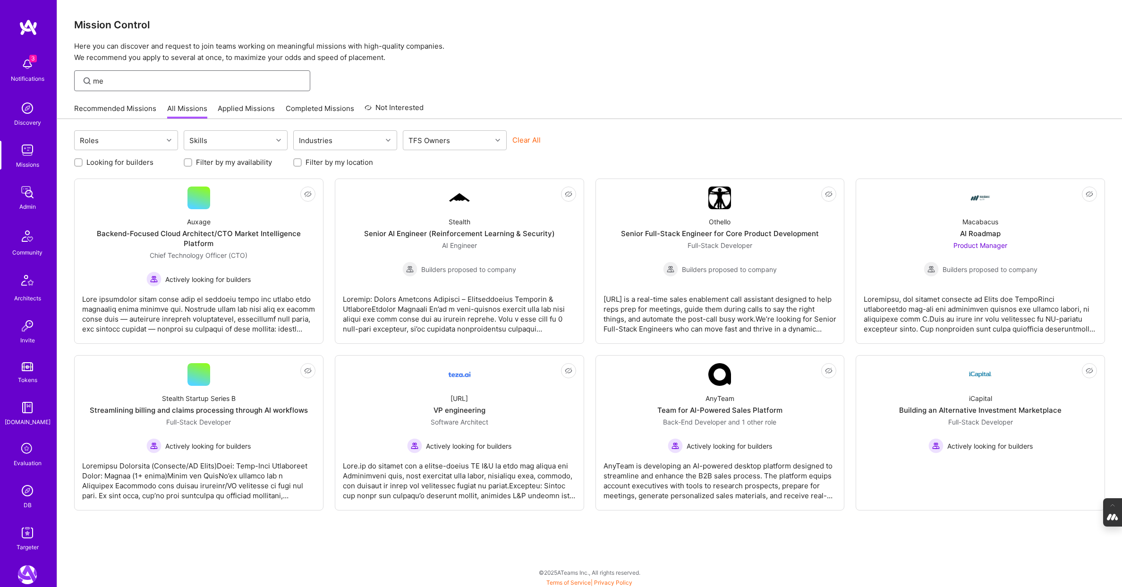
type input "m"
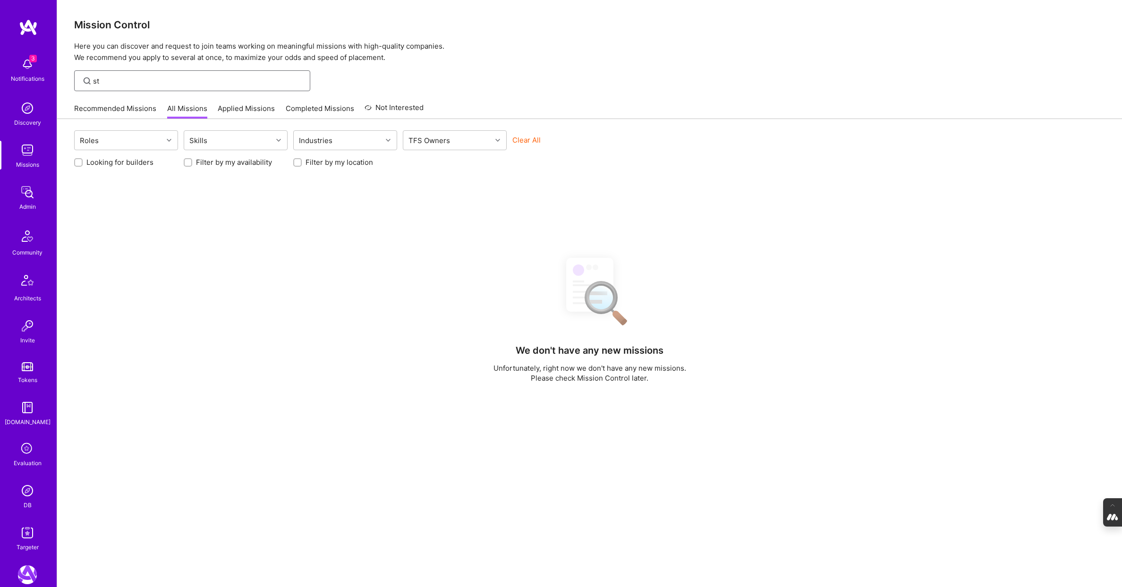
type input "s"
type input "a"
